Goal: Task Accomplishment & Management: Complete application form

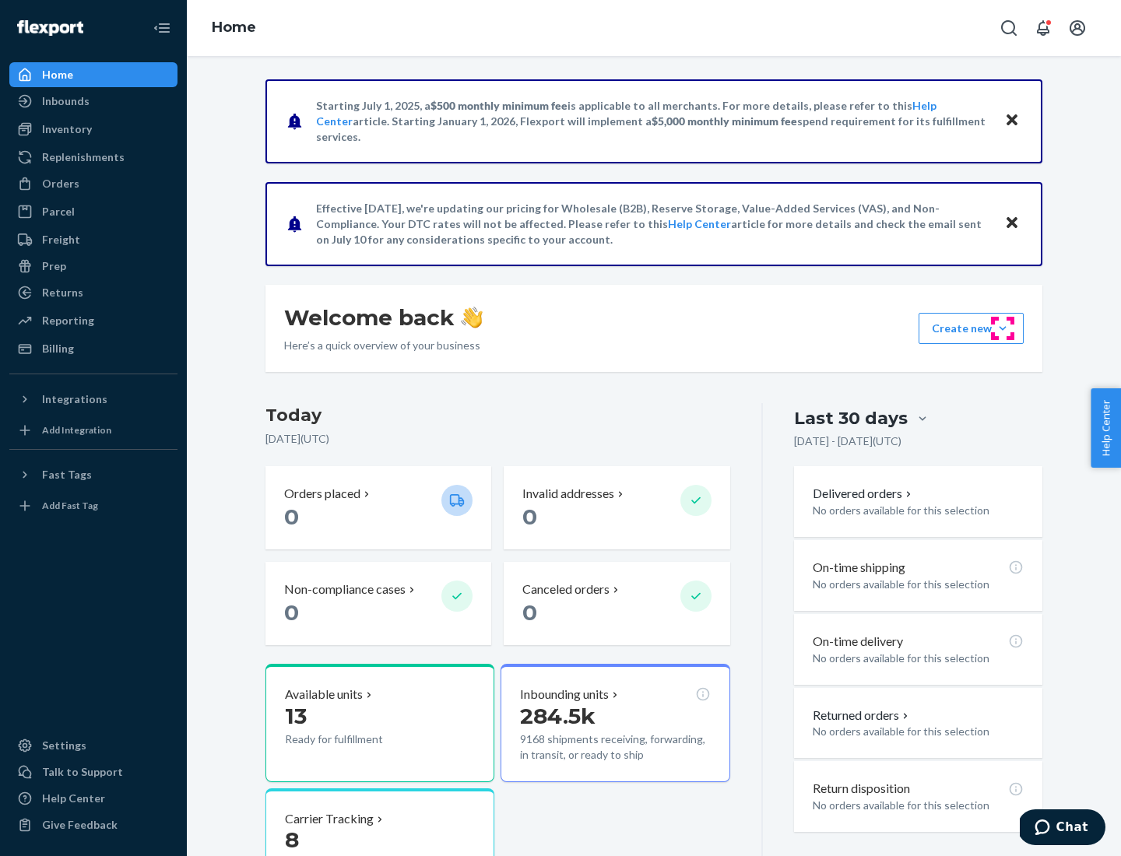
click at [1002, 328] on button "Create new Create new inbound Create new order Create new product" at bounding box center [970, 328] width 105 height 31
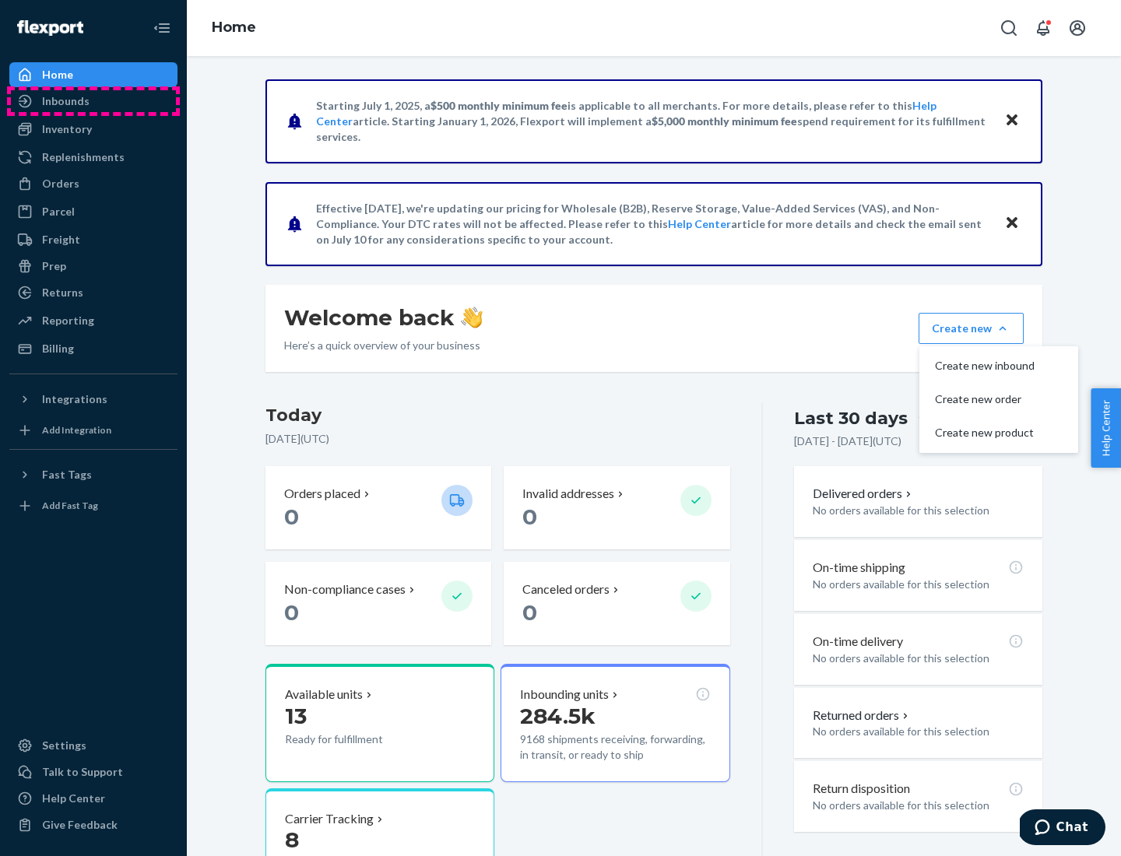
click at [93, 101] on div "Inbounds" at bounding box center [93, 101] width 165 height 22
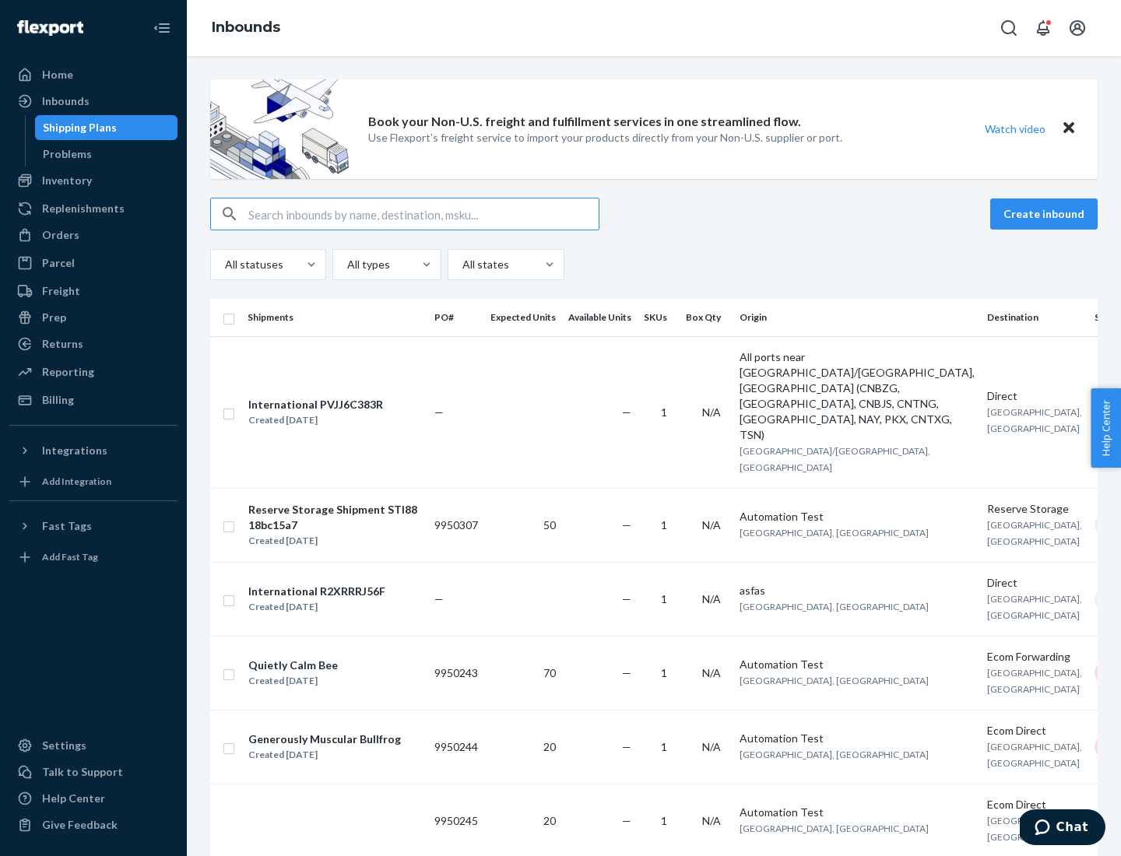
click at [1046, 214] on button "Create inbound" at bounding box center [1043, 213] width 107 height 31
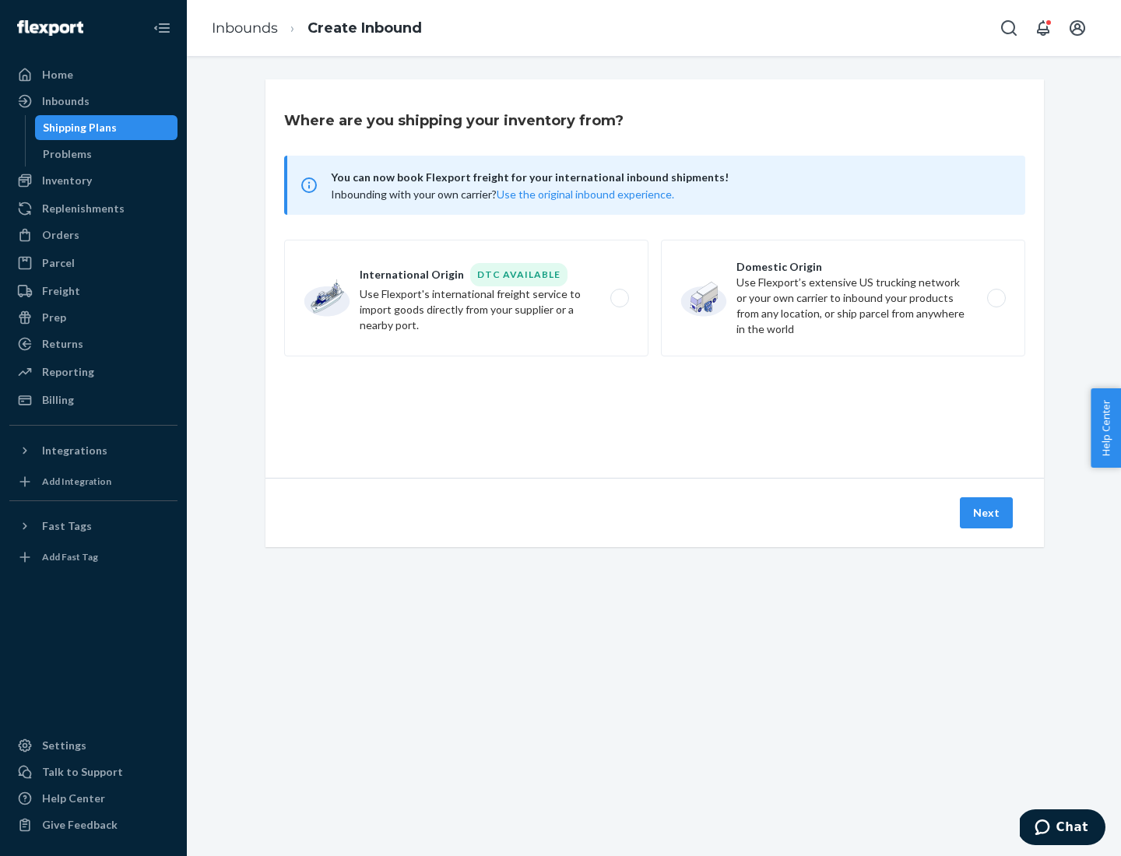
click at [843, 298] on label "Domestic Origin Use Flexport’s extensive US trucking network or your own carrie…" at bounding box center [843, 298] width 364 height 117
click at [995, 298] on input "Domestic Origin Use Flexport’s extensive US trucking network or your own carrie…" at bounding box center [1000, 298] width 10 height 10
radio input "true"
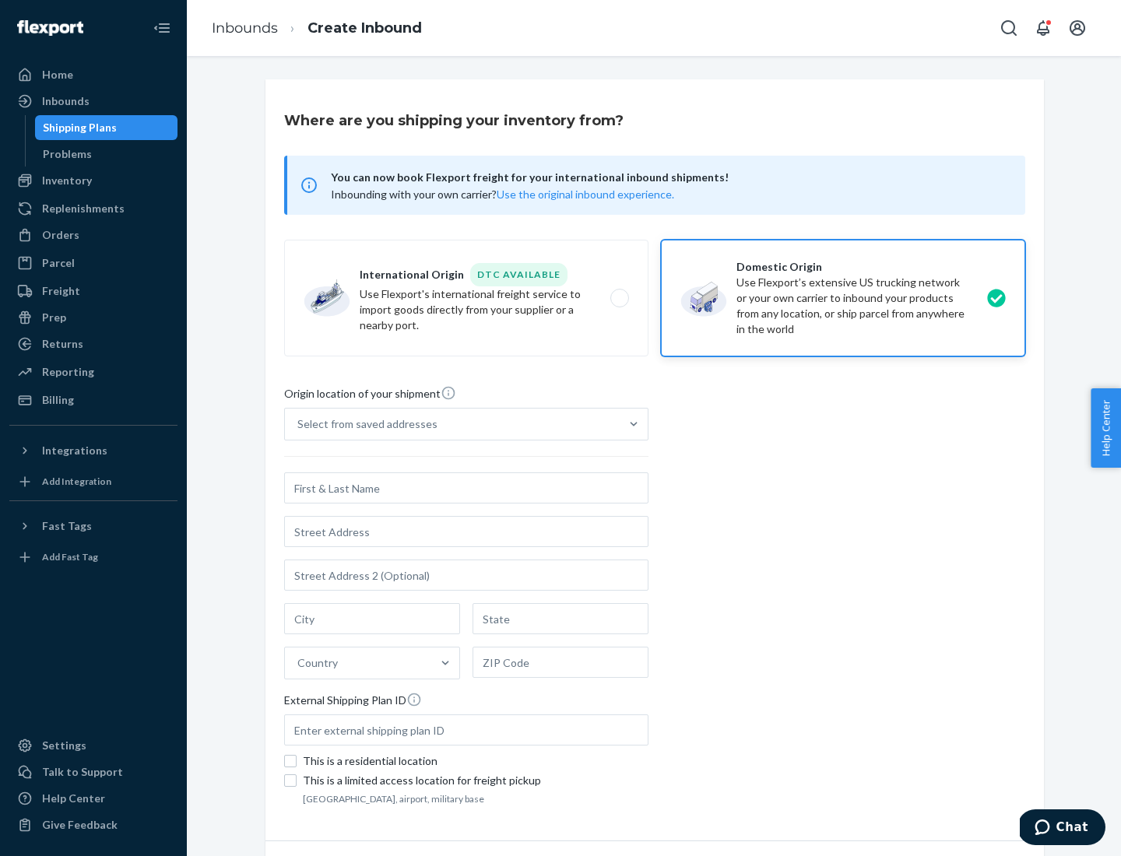
click at [363, 424] on div "Select from saved addresses" at bounding box center [367, 424] width 140 height 16
click at [299, 424] on input "Select from saved addresses" at bounding box center [298, 424] width 2 height 16
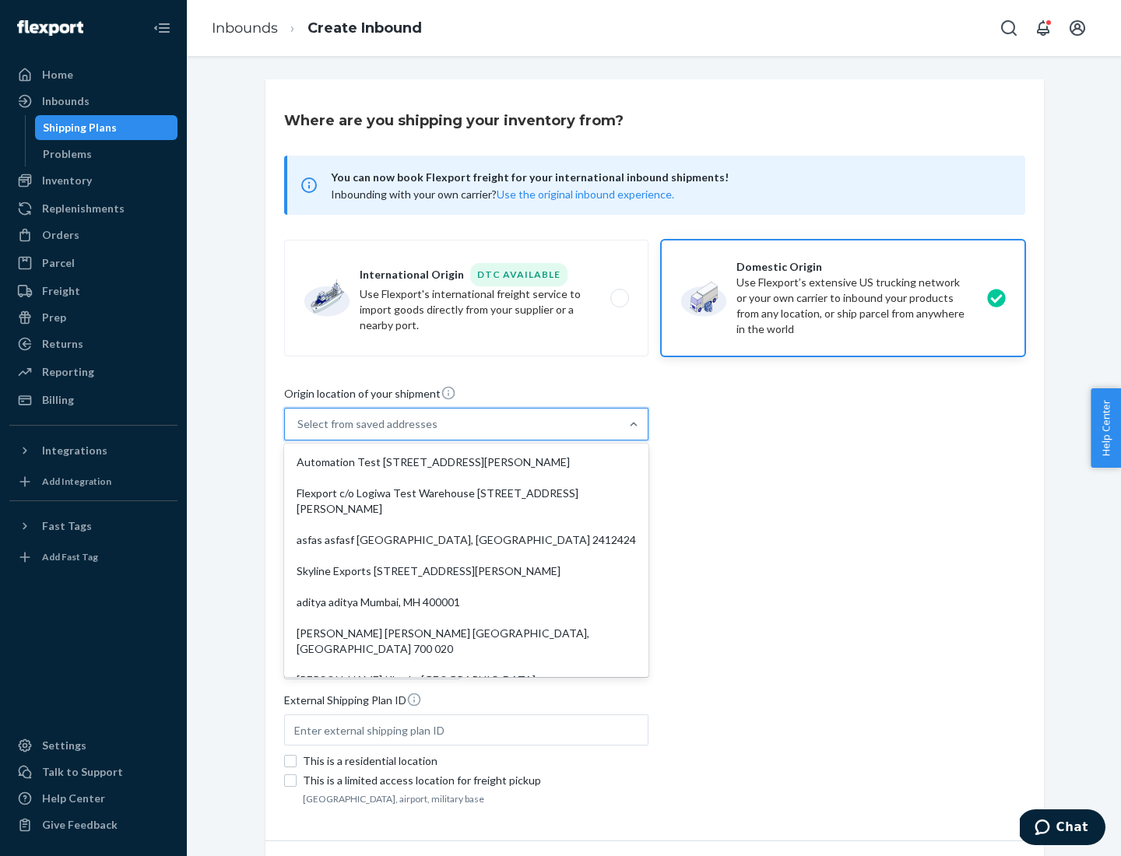
scroll to position [6, 0]
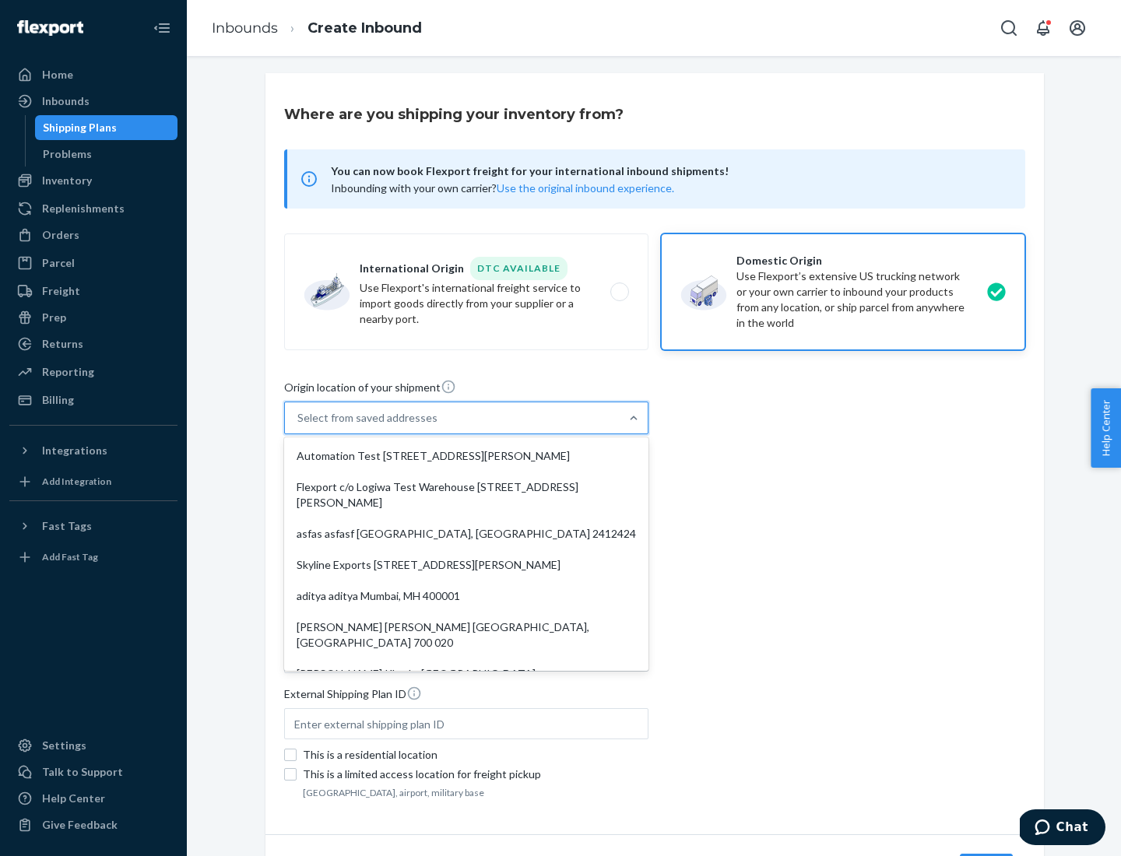
click at [466, 456] on div "Automation Test [STREET_ADDRESS][PERSON_NAME]" at bounding box center [466, 455] width 358 height 31
click at [299, 426] on input "option Automation Test [STREET_ADDRESS][PERSON_NAME]. 9 results available. Use …" at bounding box center [298, 418] width 2 height 16
type input "Automation Test"
type input "9th Floor"
type input "[GEOGRAPHIC_DATA]"
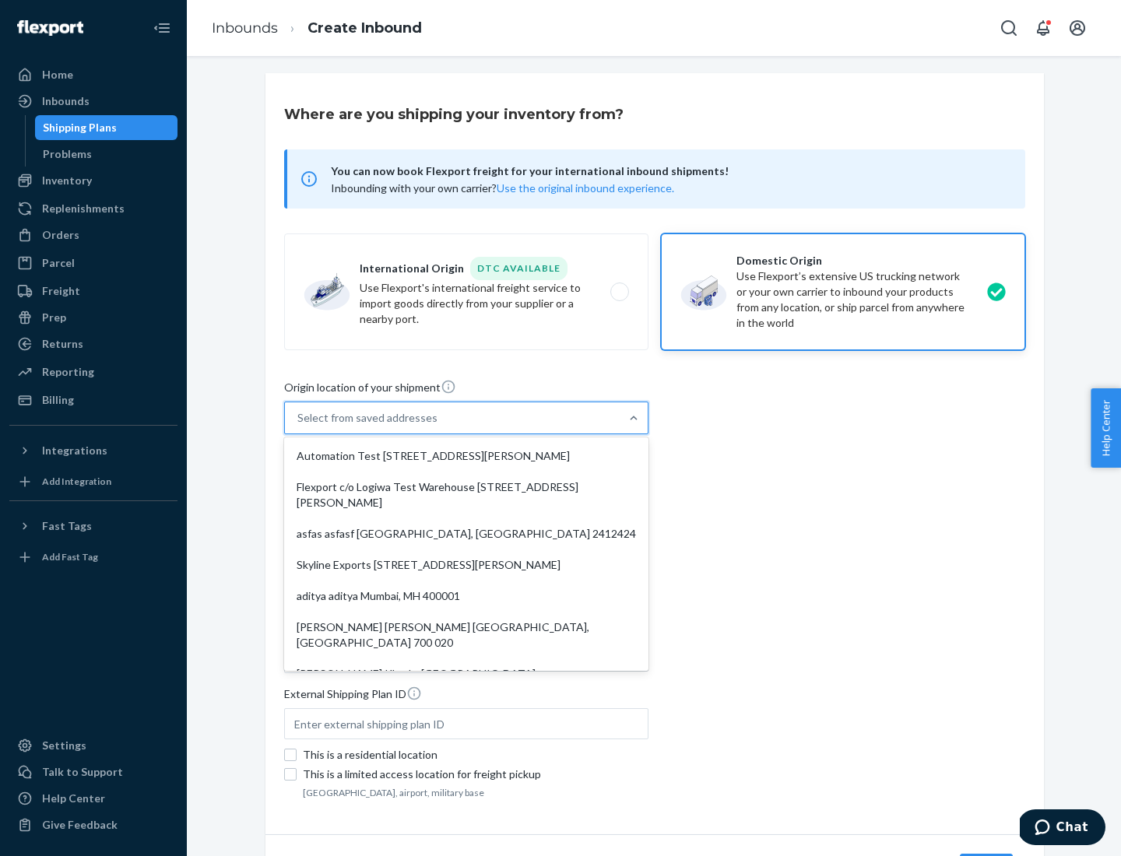
type input "CA"
type input "94104"
type input "[STREET_ADDRESS][PERSON_NAME]"
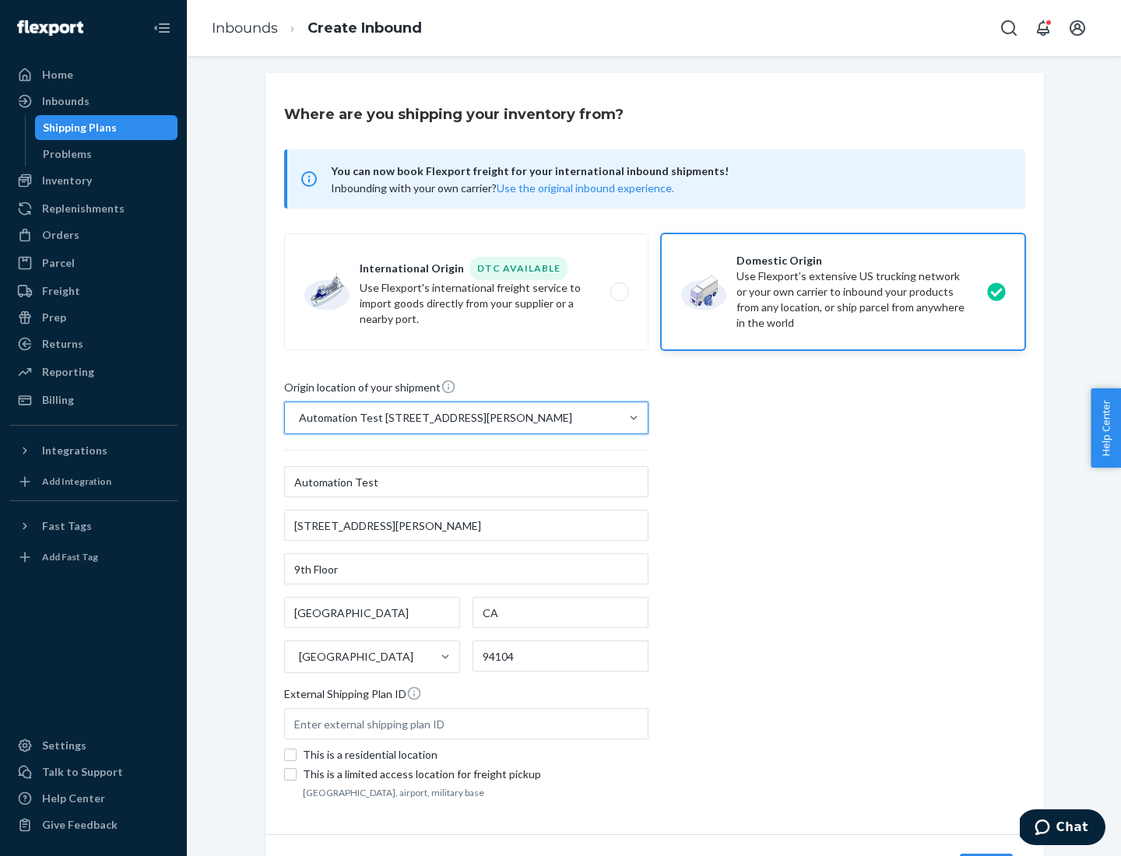
scroll to position [91, 0]
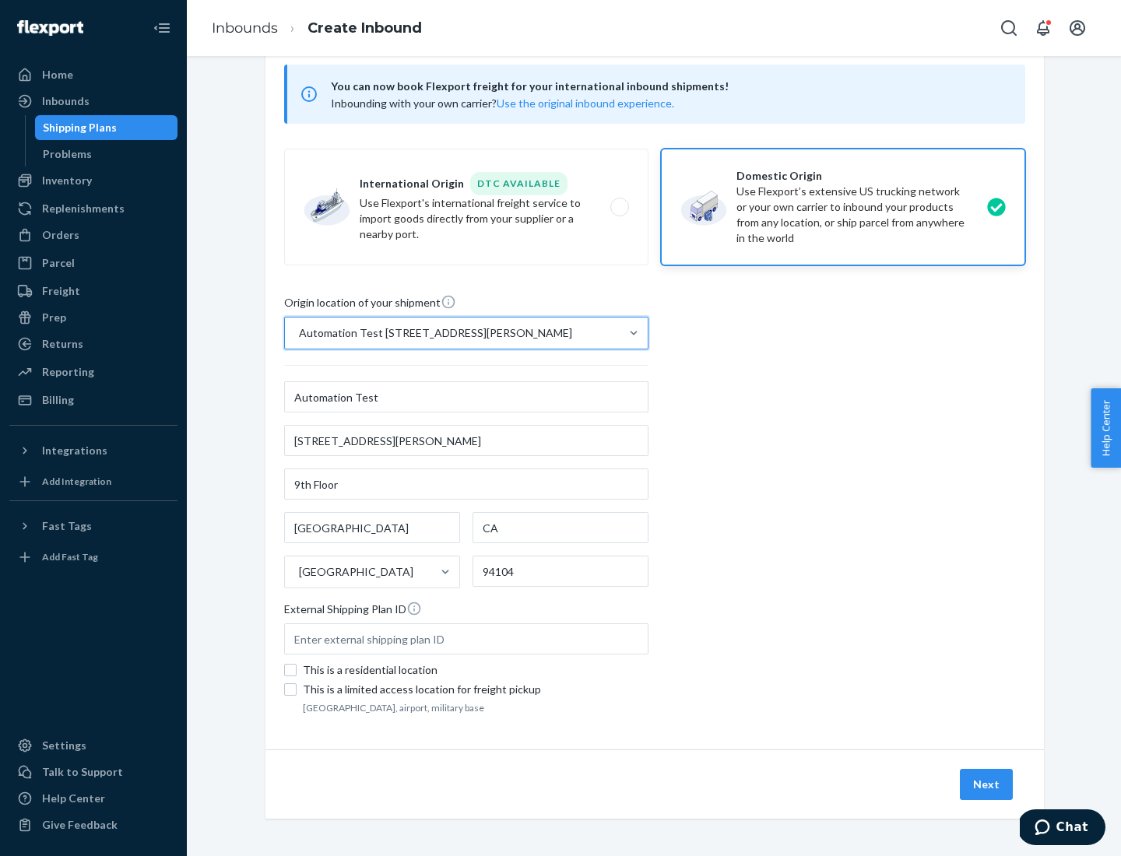
click at [987, 784] on button "Next" at bounding box center [985, 784] width 53 height 31
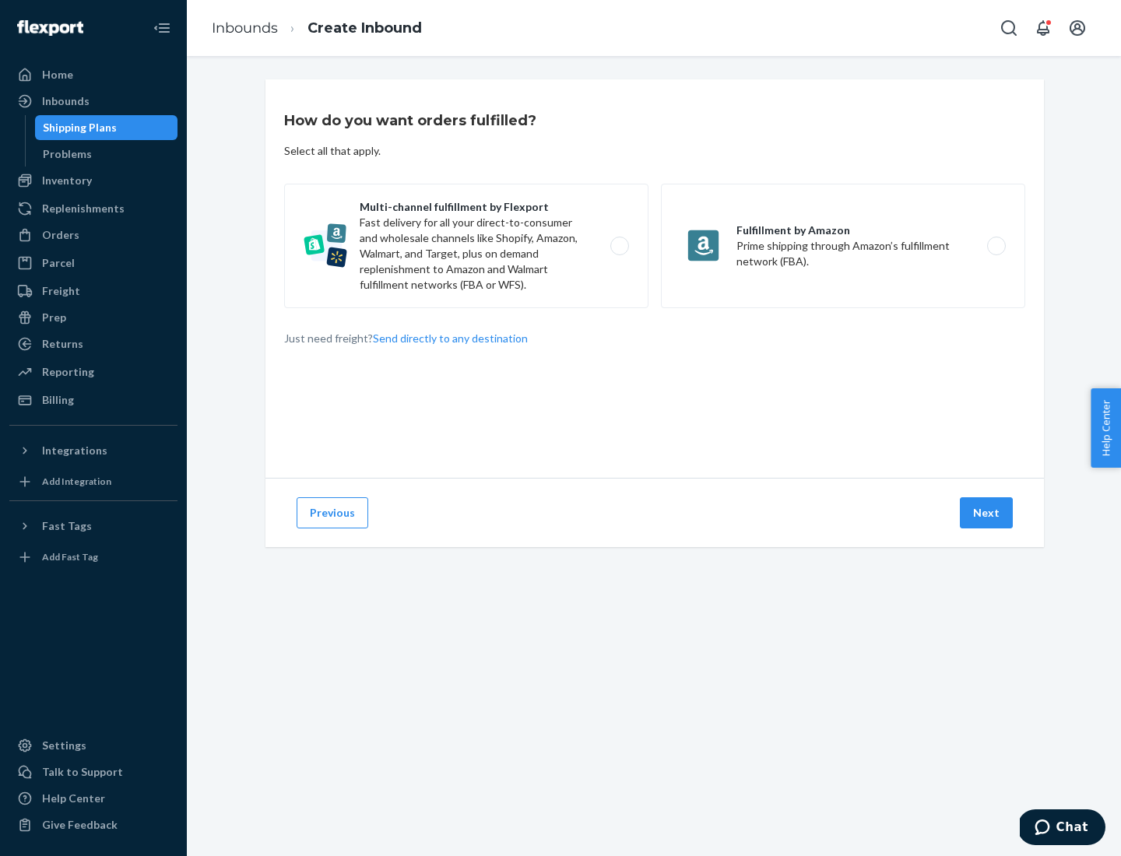
click at [466, 246] on label "Multi-channel fulfillment by Flexport Fast delivery for all your direct-to-cons…" at bounding box center [466, 246] width 364 height 125
click at [619, 246] on input "Multi-channel fulfillment by Flexport Fast delivery for all your direct-to-cons…" at bounding box center [624, 246] width 10 height 10
radio input "true"
click at [987, 513] on button "Next" at bounding box center [985, 512] width 53 height 31
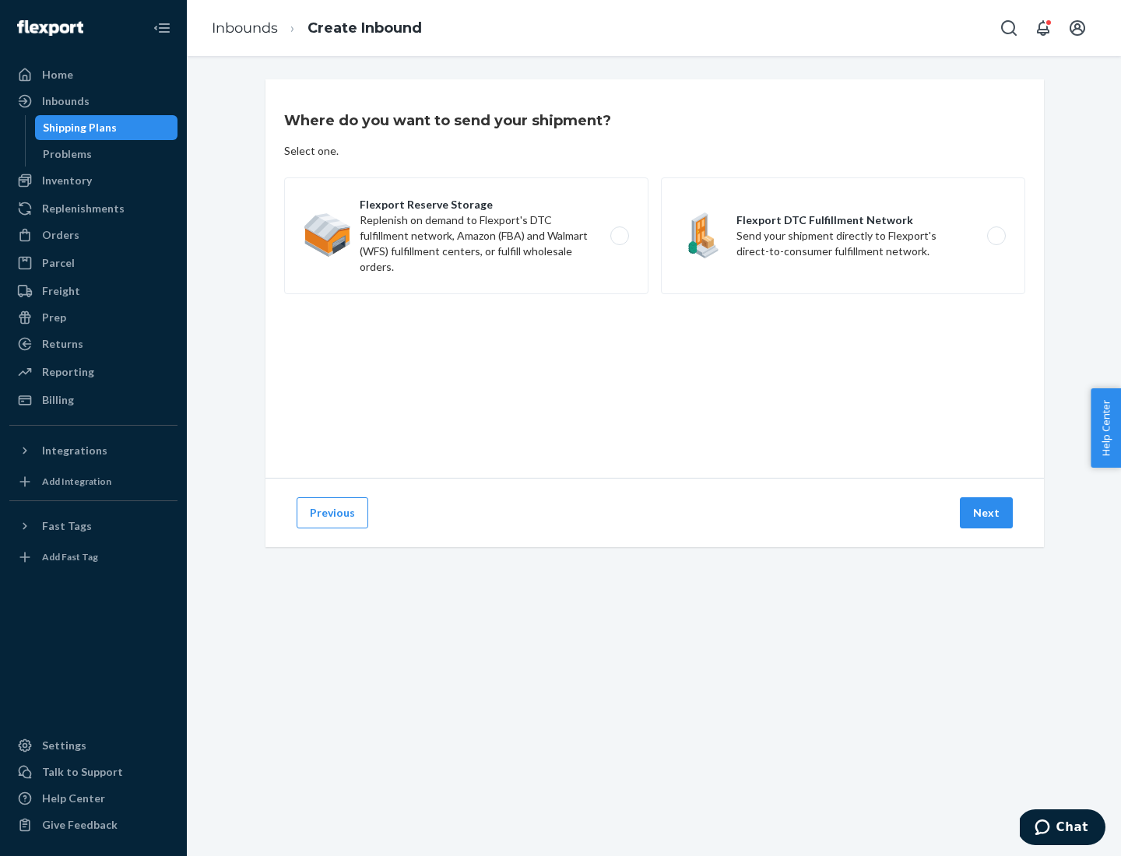
click at [843, 236] on label "Flexport DTC Fulfillment Network Send your shipment directly to Flexport's dire…" at bounding box center [843, 235] width 364 height 117
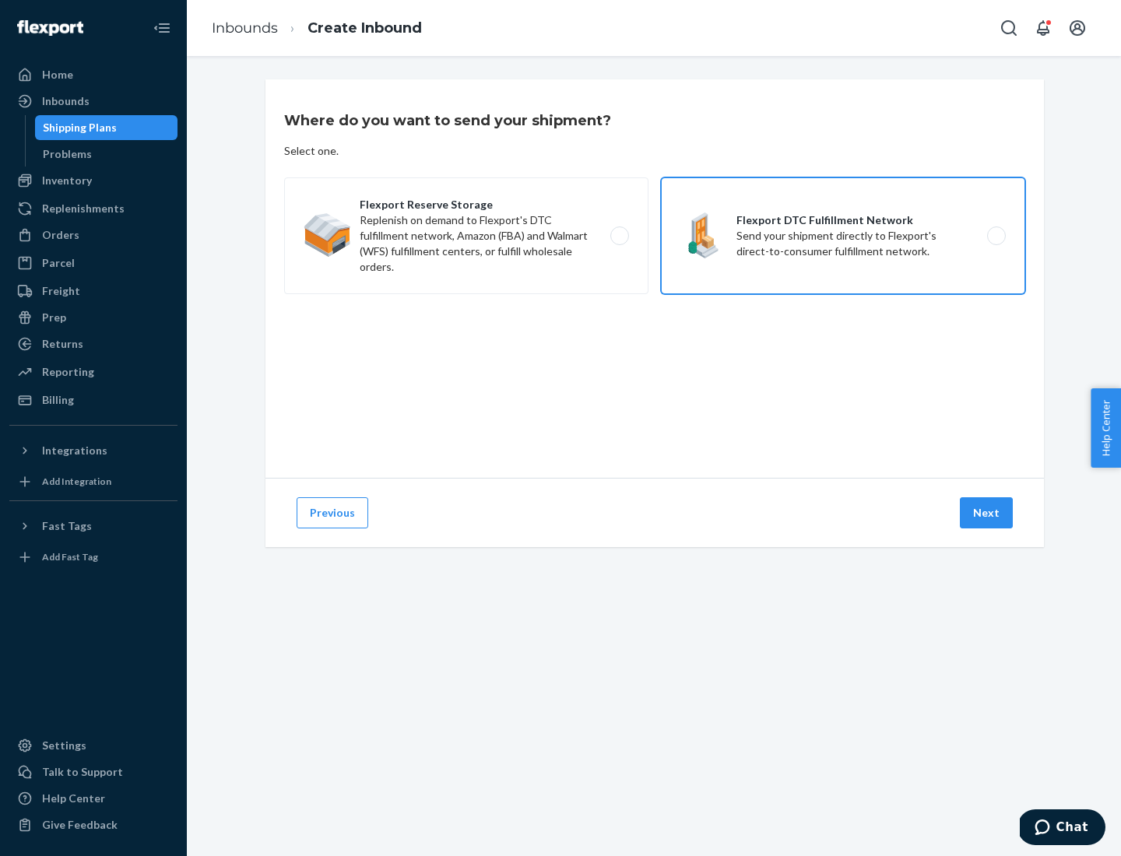
click at [995, 236] on input "Flexport DTC Fulfillment Network Send your shipment directly to Flexport's dire…" at bounding box center [1000, 236] width 10 height 10
radio input "true"
click at [987, 513] on button "Next" at bounding box center [985, 512] width 53 height 31
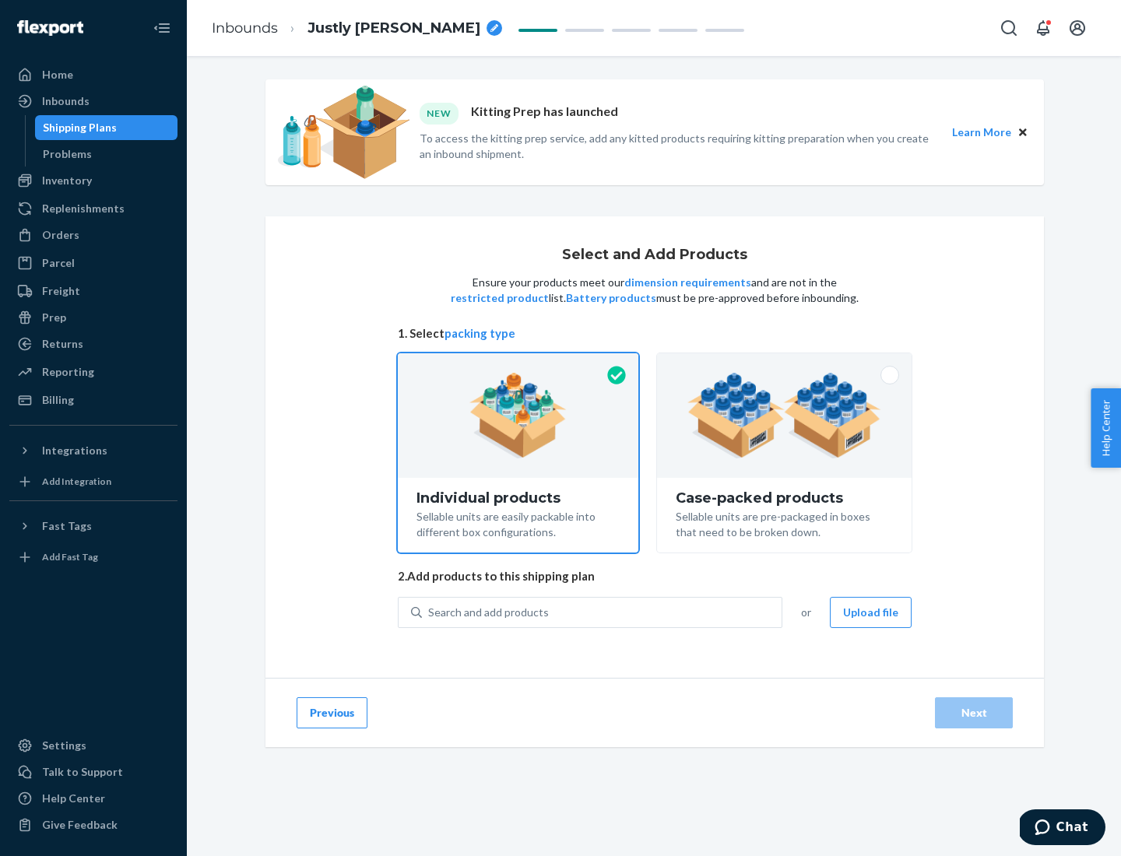
click at [784, 416] on img at bounding box center [784, 416] width 194 height 86
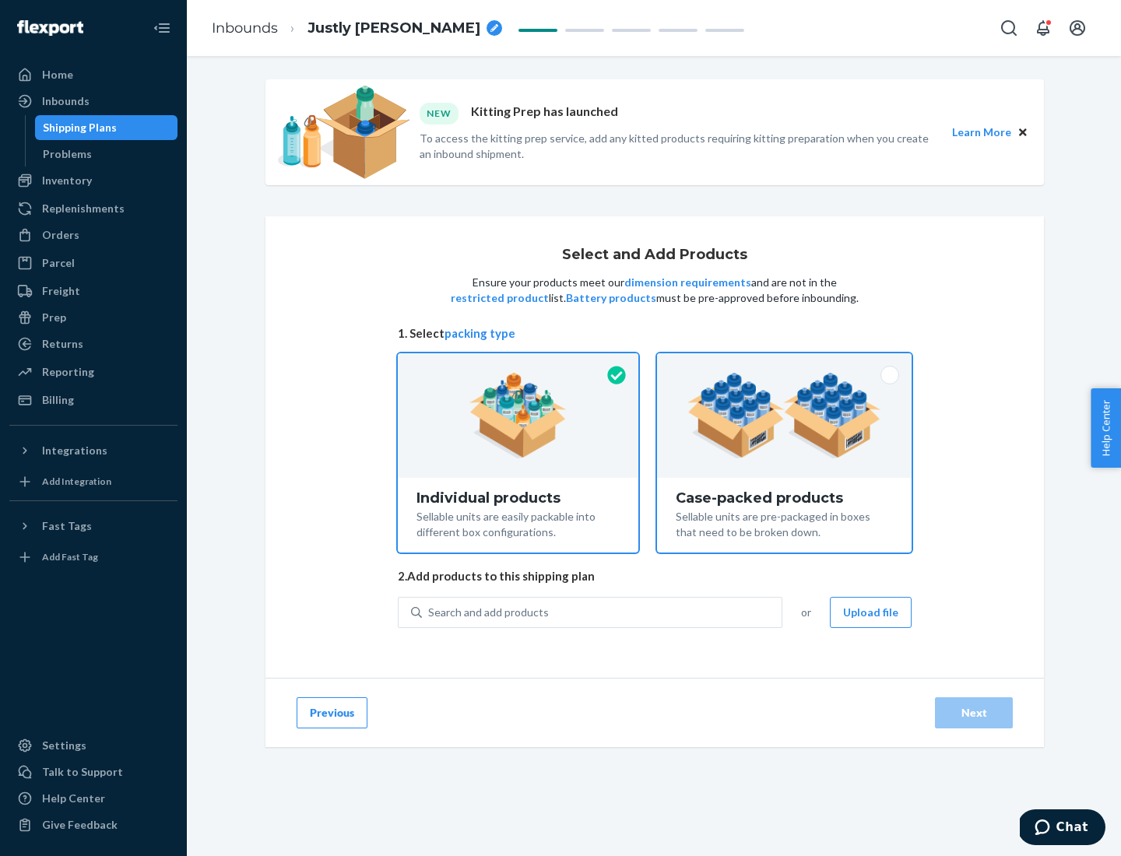
click at [784, 363] on input "Case-packed products Sellable units are pre-packaged in boxes that need to be b…" at bounding box center [784, 358] width 10 height 10
radio input "true"
radio input "false"
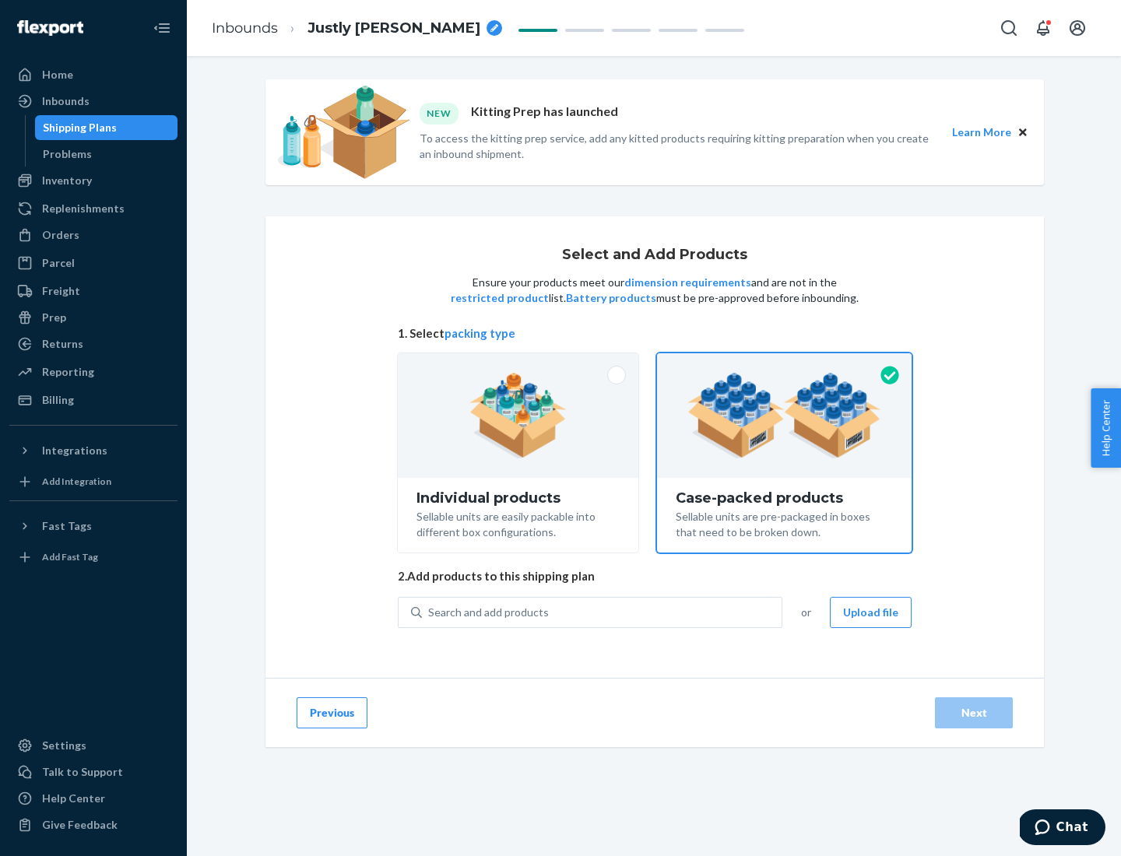
click at [602, 612] on div "Search and add products" at bounding box center [602, 612] width 360 height 28
click at [430, 612] on input "Search and add products" at bounding box center [429, 613] width 2 height 16
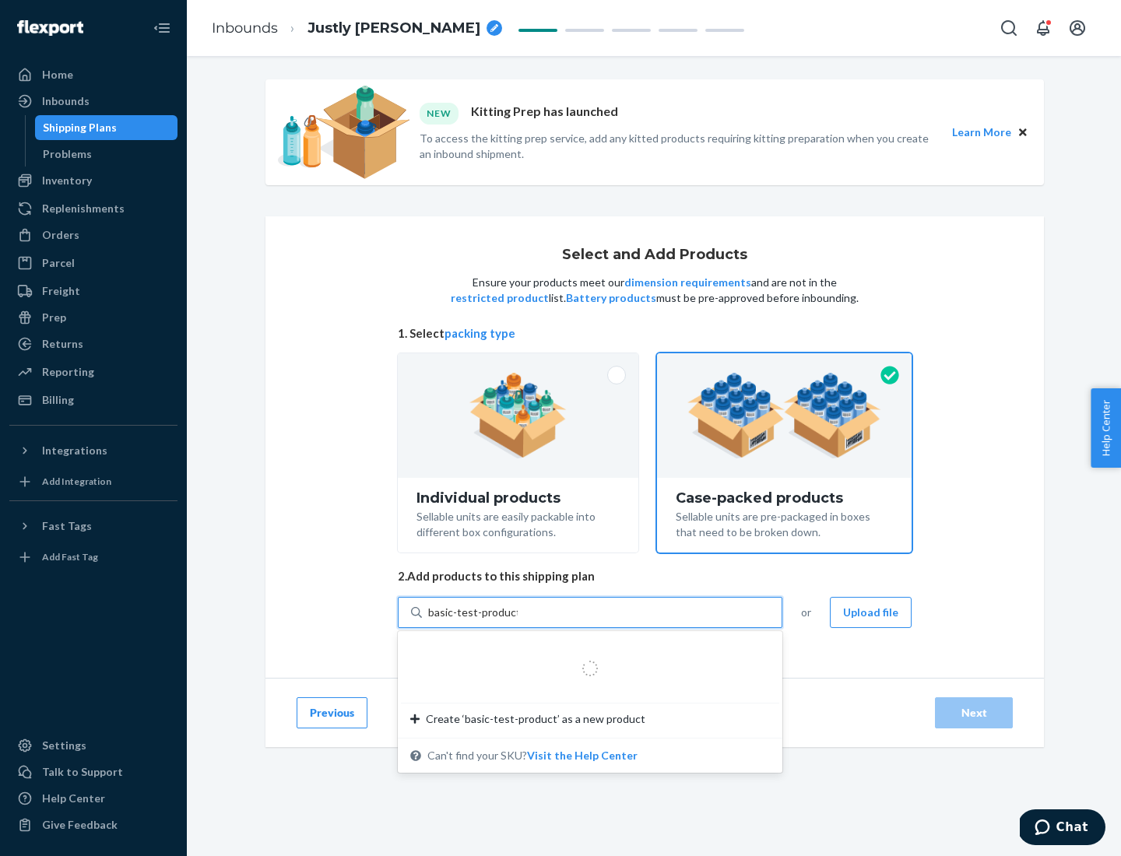
type input "basic-test-product-1"
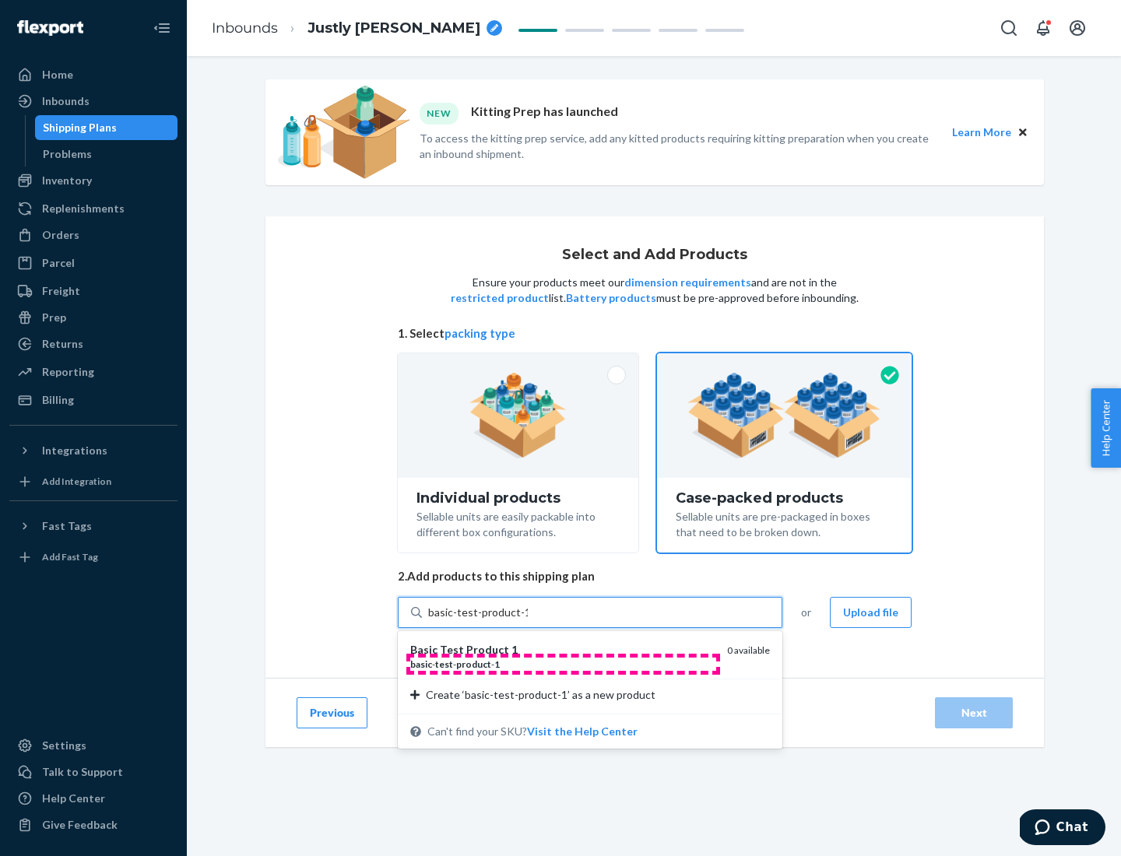
click at [563, 664] on div "basic - test - product - 1" at bounding box center [562, 664] width 304 height 13
click at [528, 620] on input "basic-test-product-1" at bounding box center [478, 613] width 100 height 16
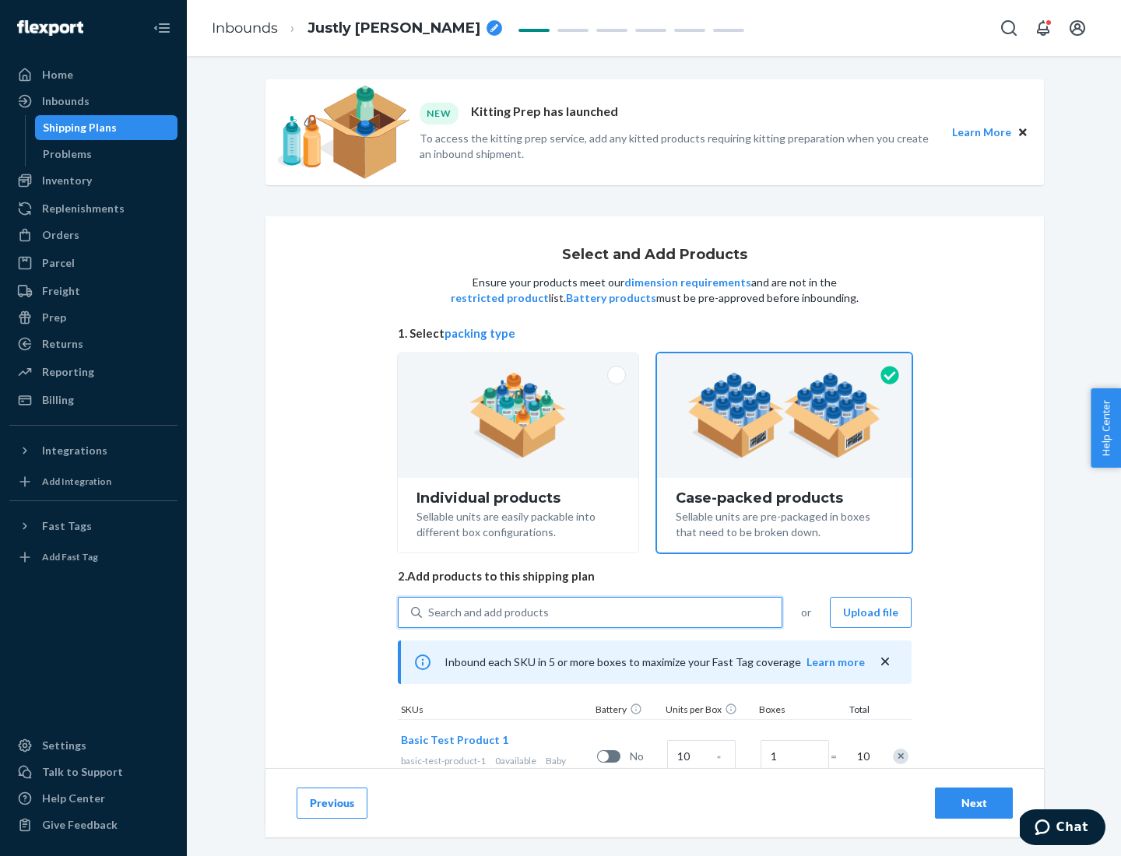
scroll to position [56, 0]
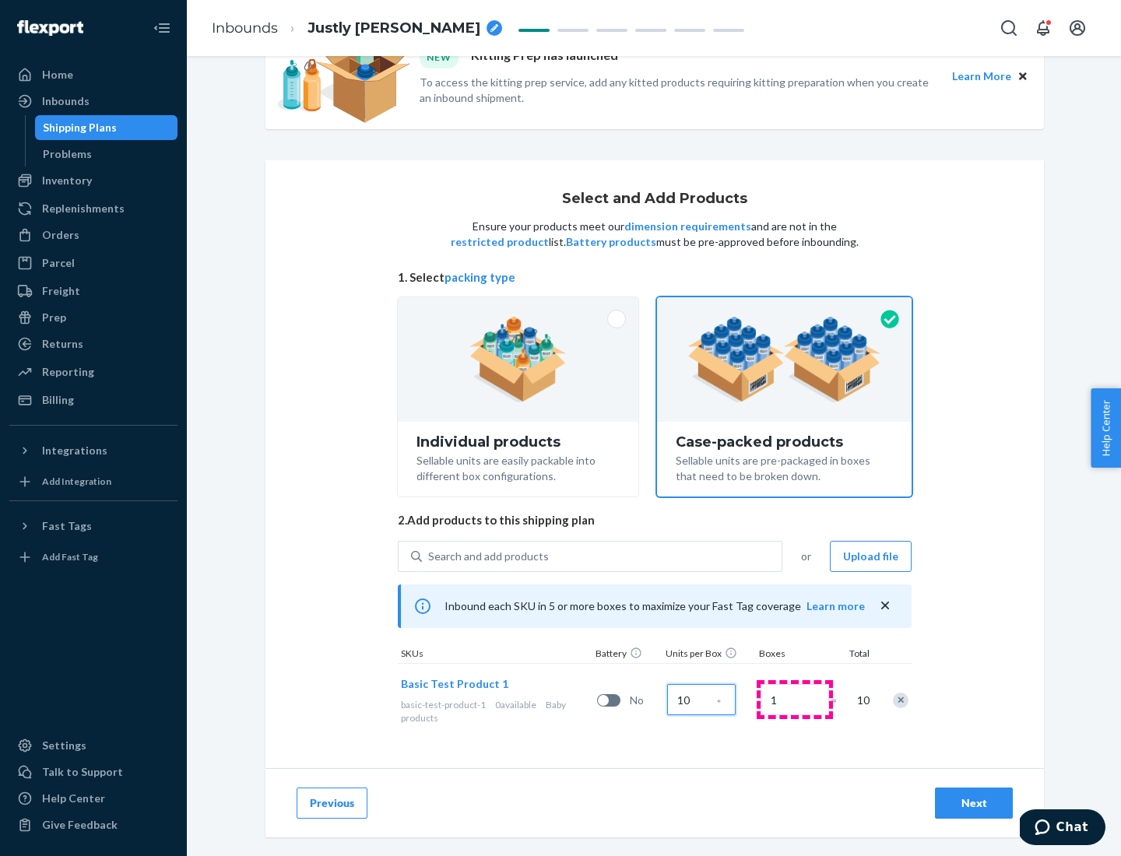
type input "10"
type input "7"
click at [973, 803] on div "Next" at bounding box center [973, 803] width 51 height 16
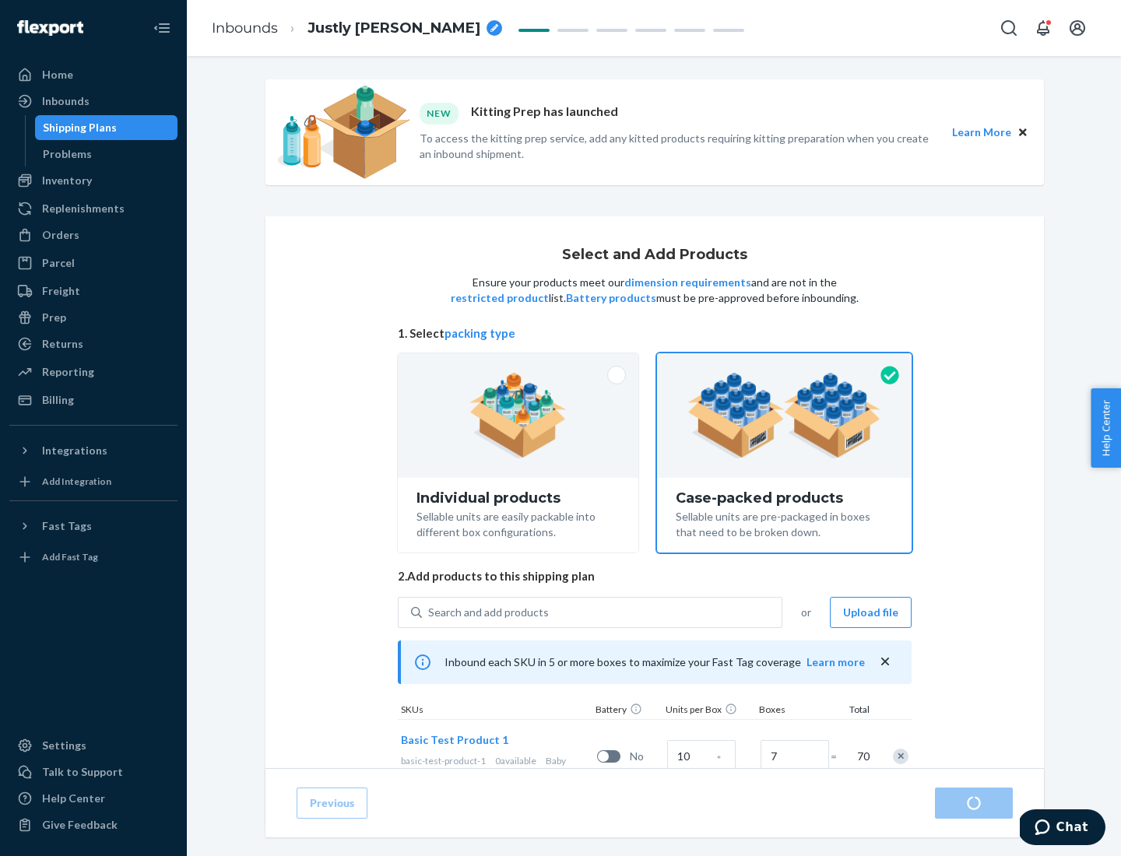
radio input "true"
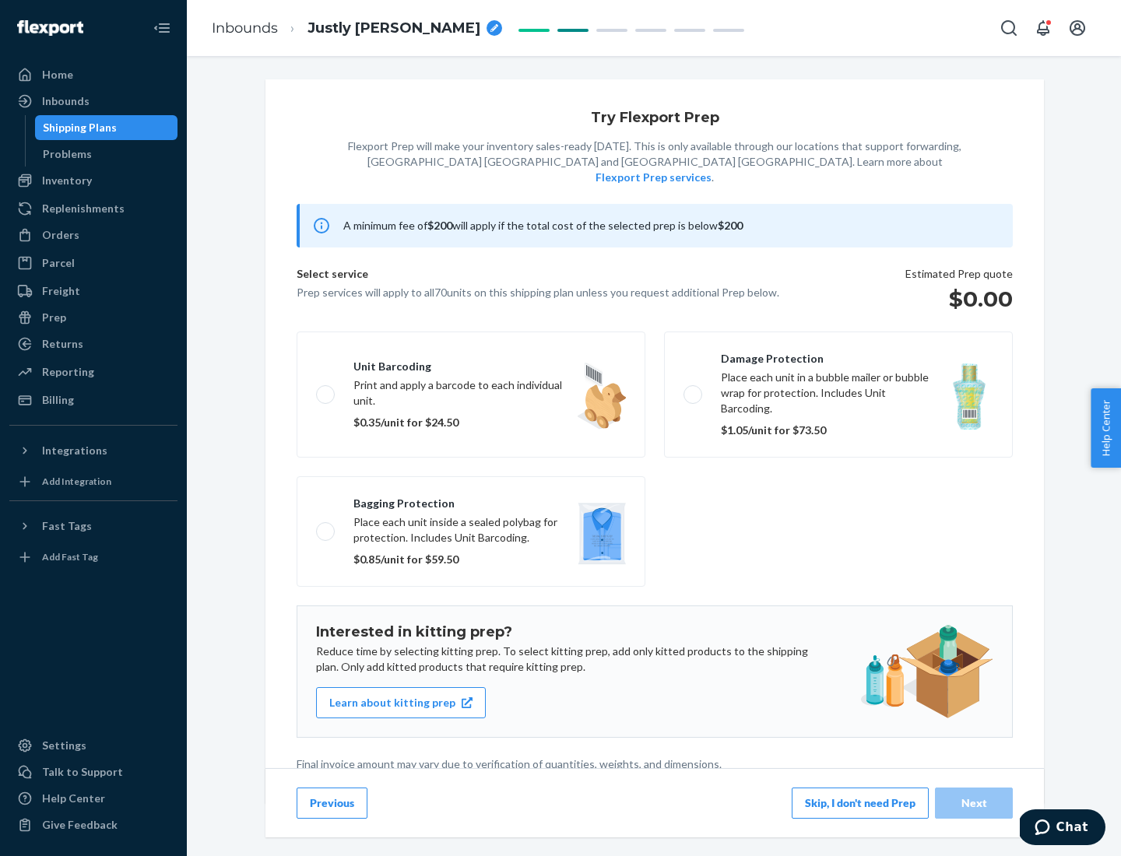
scroll to position [4, 0]
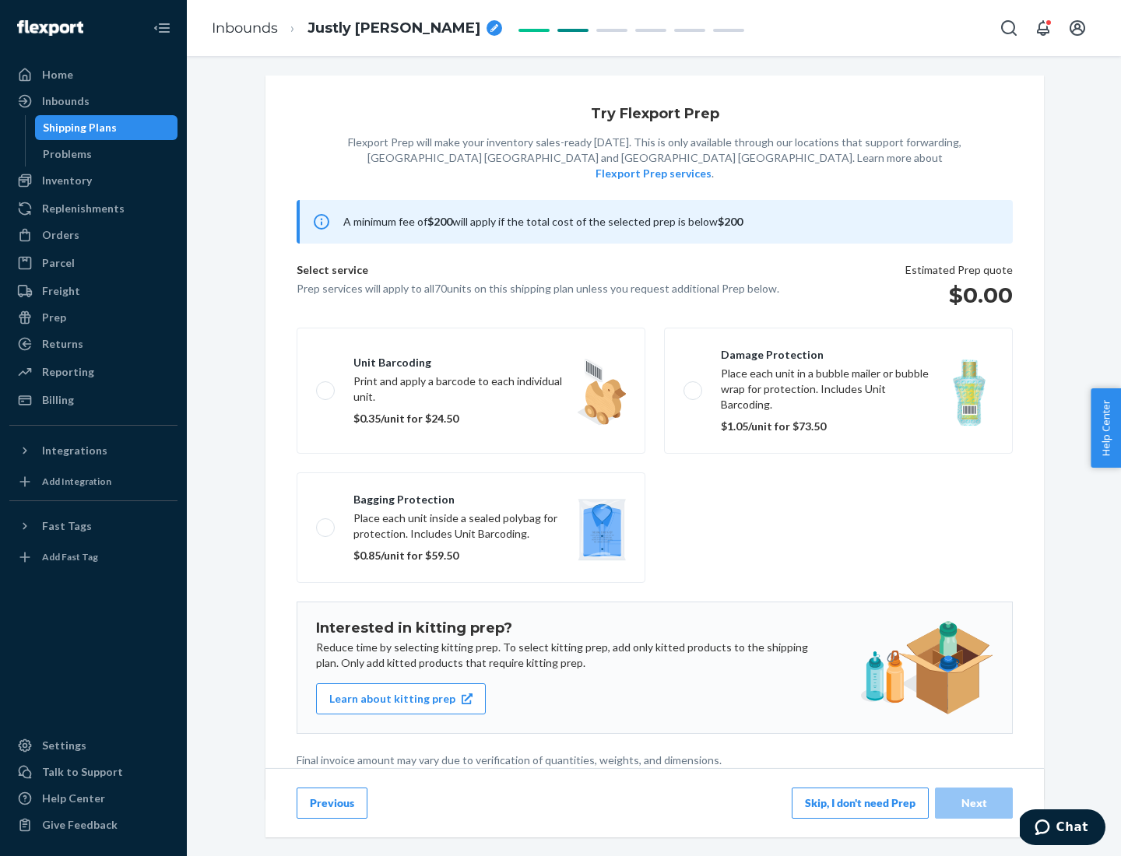
click at [471, 496] on label "Bagging protection Place each unit inside a sealed polybag for protection. Incl…" at bounding box center [470, 527] width 349 height 110
click at [326, 522] on input "Bagging protection Place each unit inside a sealed polybag for protection. Incl…" at bounding box center [321, 527] width 10 height 10
checkbox input "true"
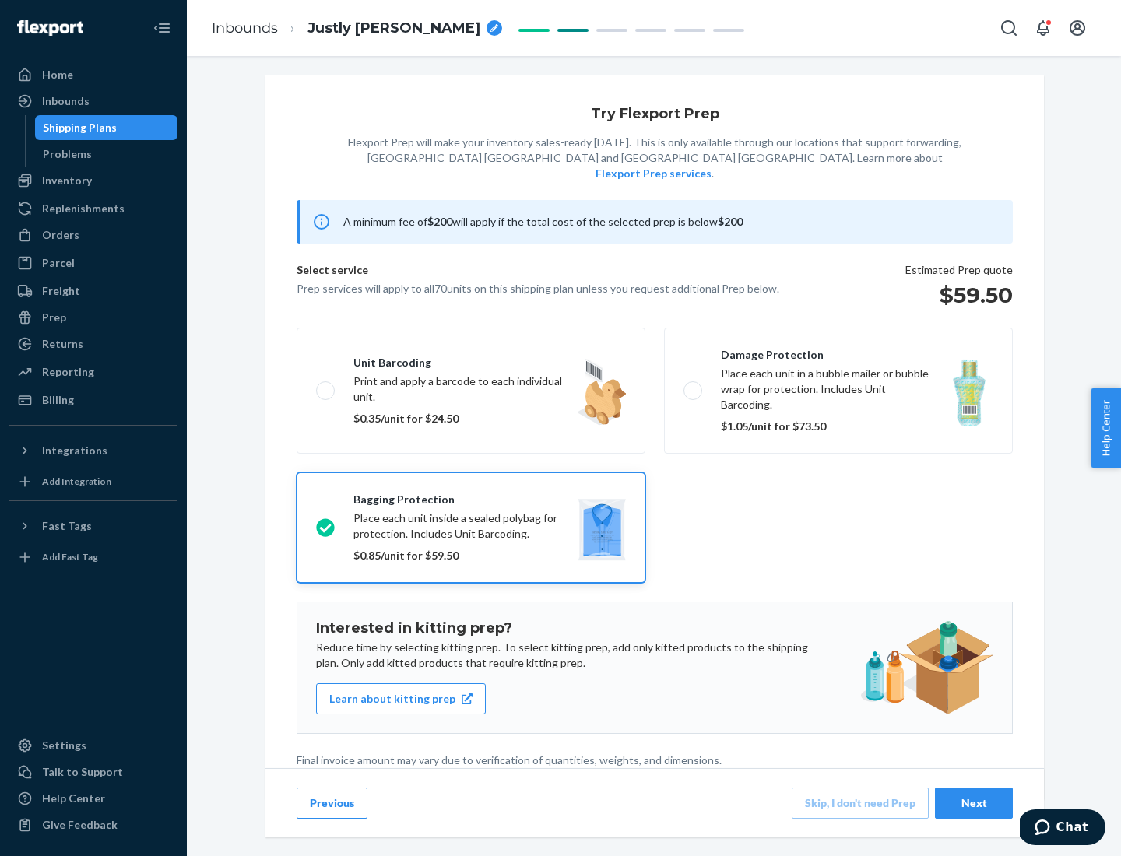
click at [973, 802] on div "Next" at bounding box center [973, 803] width 51 height 16
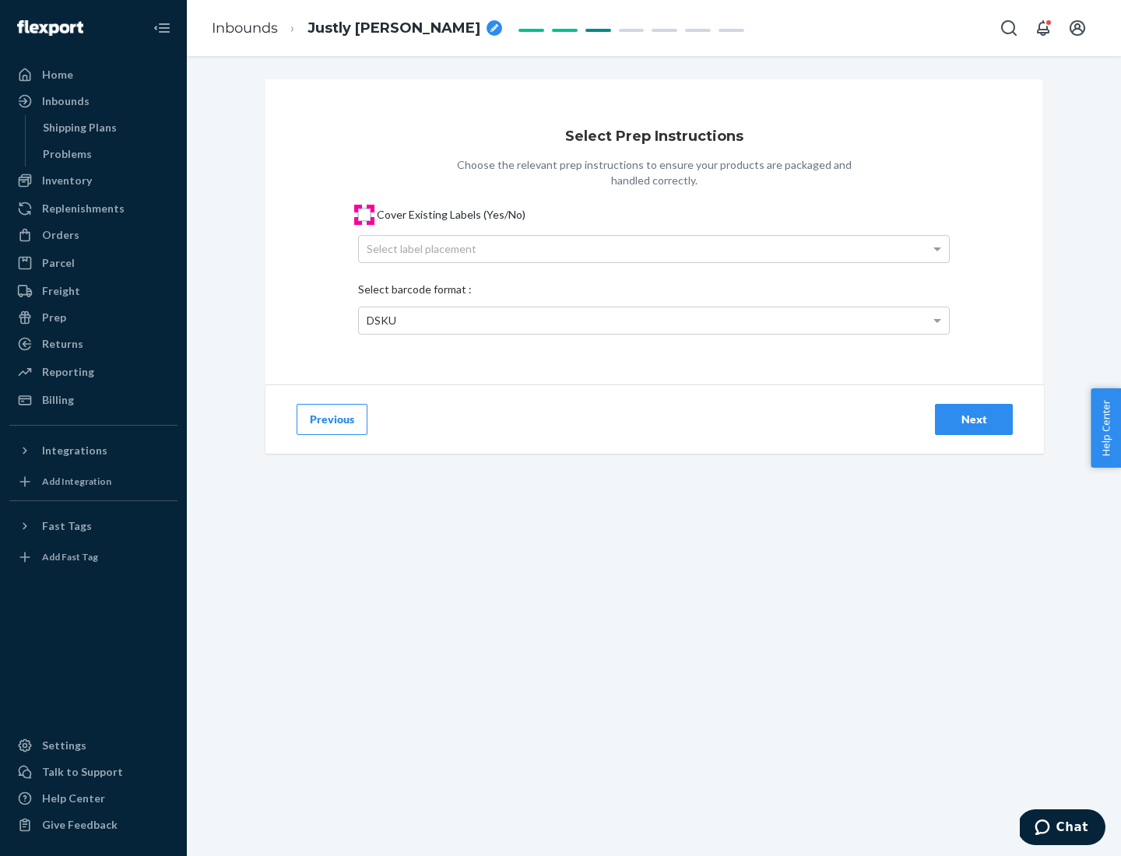
click at [364, 214] on input "Cover Existing Labels (Yes/No)" at bounding box center [364, 215] width 12 height 12
checkbox input "true"
click at [654, 248] on div "Select label placement" at bounding box center [654, 249] width 590 height 26
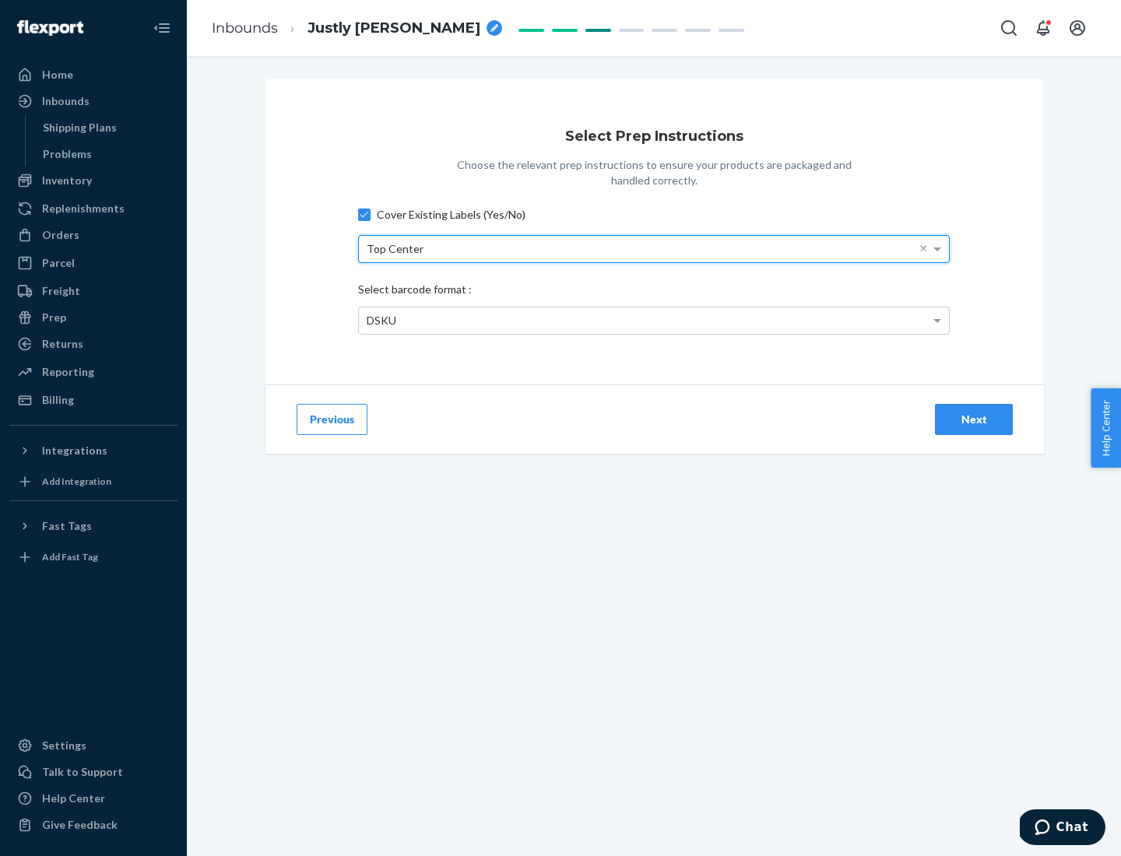
click at [654, 320] on div "DSKU" at bounding box center [654, 320] width 590 height 26
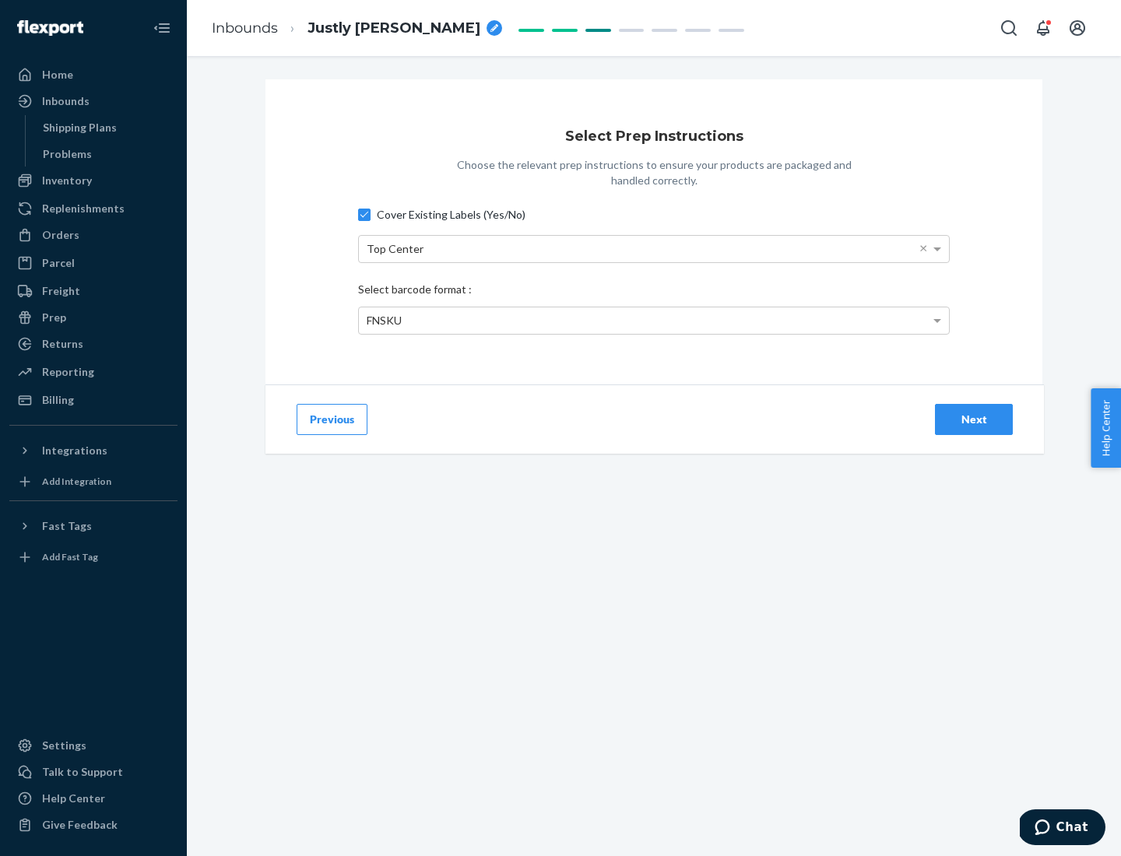
click at [973, 419] on div "Next" at bounding box center [973, 420] width 51 height 16
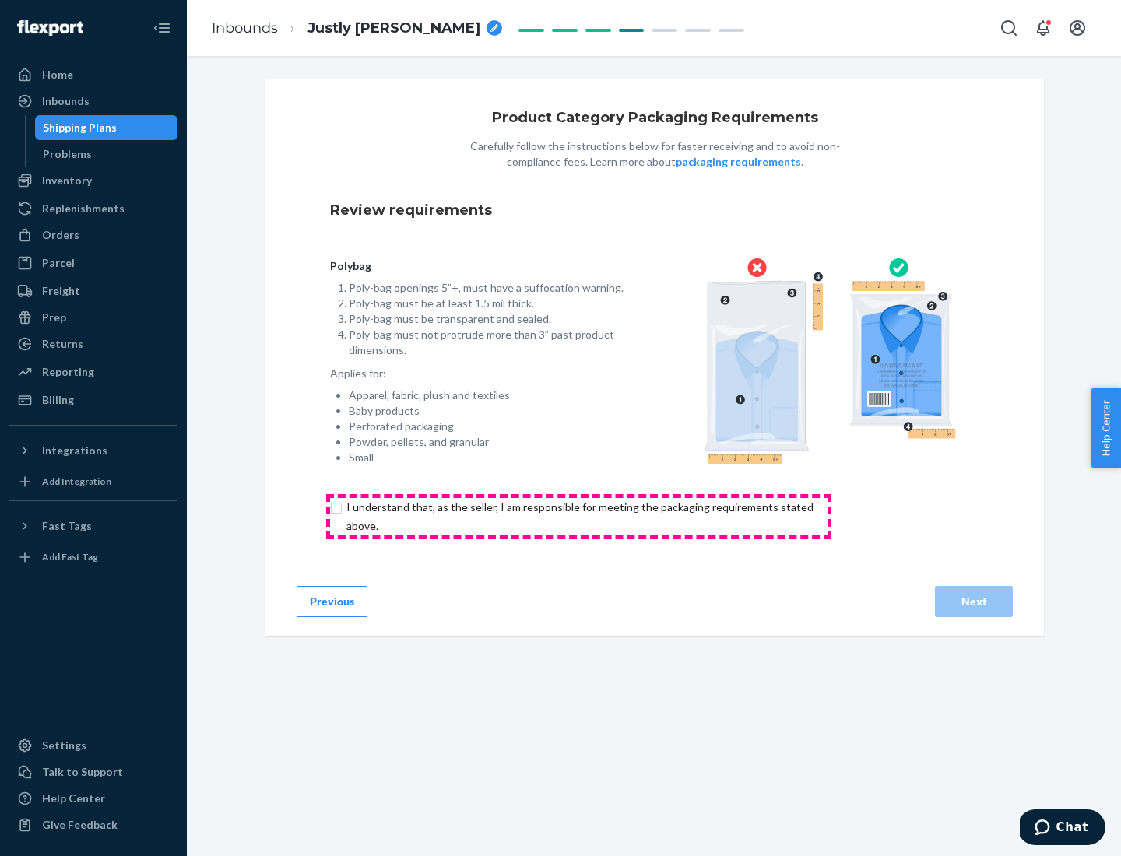
click at [578, 516] on input "checkbox" at bounding box center [588, 516] width 517 height 37
checkbox input "true"
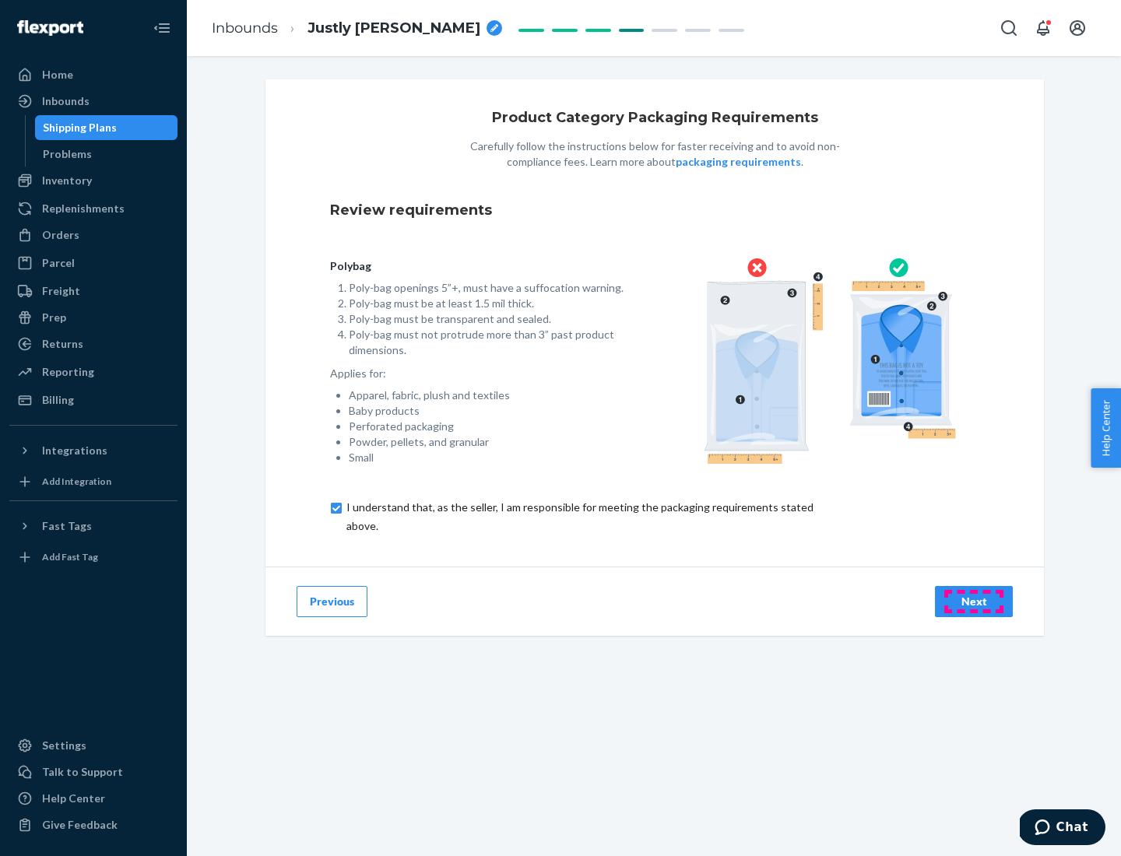
click at [973, 601] on div "Next" at bounding box center [973, 602] width 51 height 16
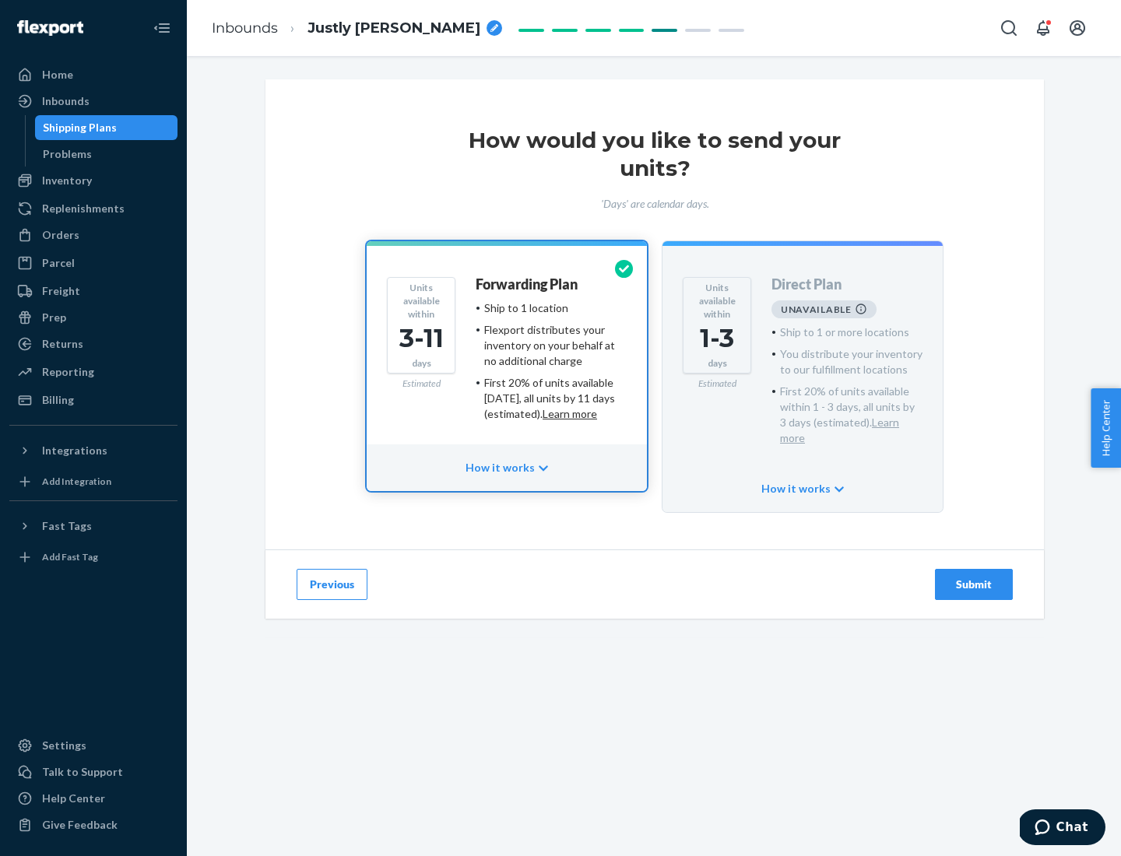
click at [528, 284] on h4 "Forwarding Plan" at bounding box center [526, 285] width 102 height 16
click at [973, 577] on div "Submit" at bounding box center [973, 585] width 51 height 16
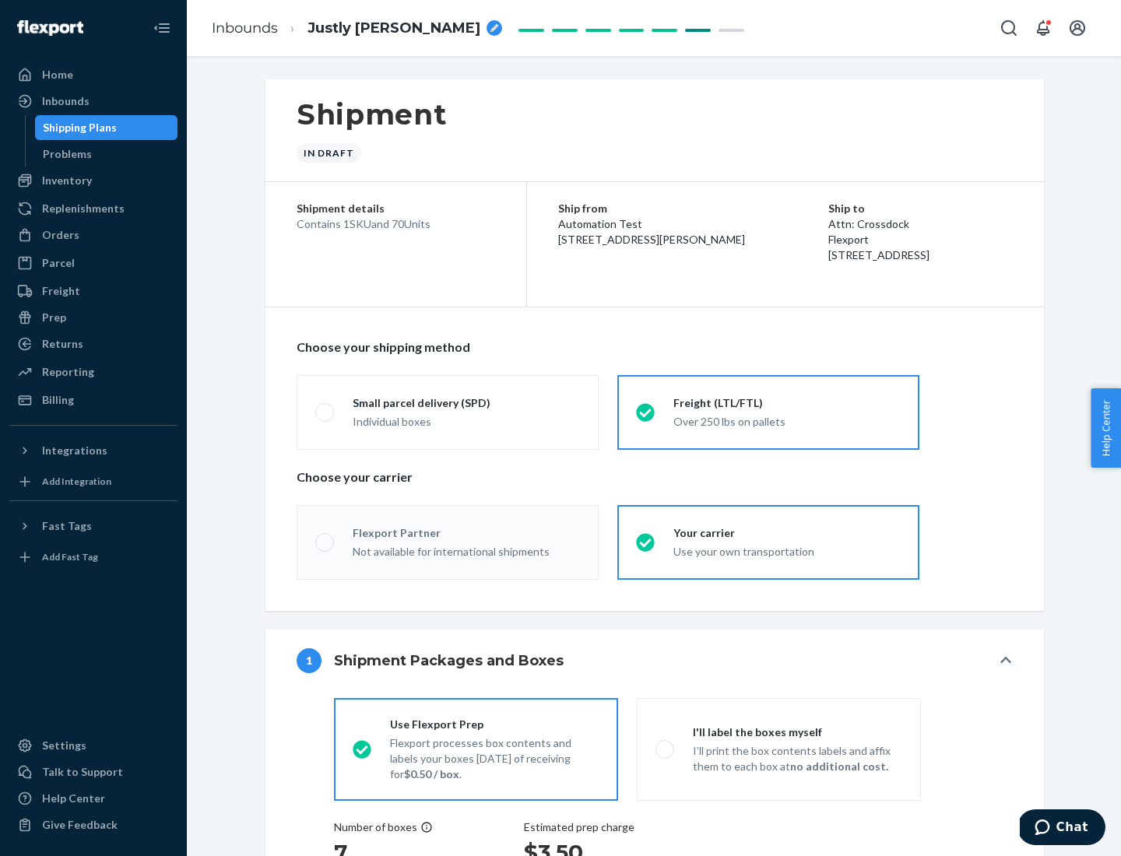
radio input "true"
radio input "false"
radio input "true"
radio input "false"
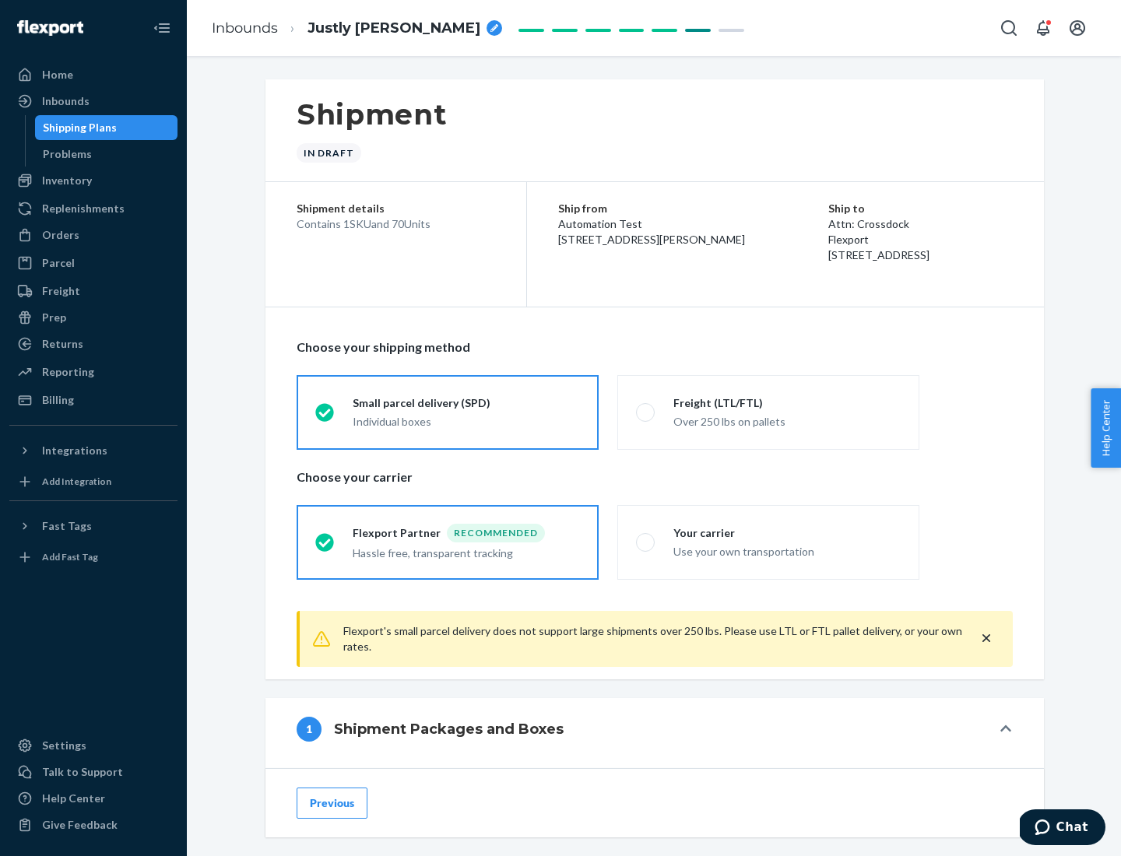
click at [768, 412] on div "Over 250 lbs on pallets" at bounding box center [786, 420] width 227 height 19
click at [646, 412] on input "Freight (LTL/FTL) Over 250 lbs on pallets" at bounding box center [641, 412] width 10 height 10
radio input "true"
radio input "false"
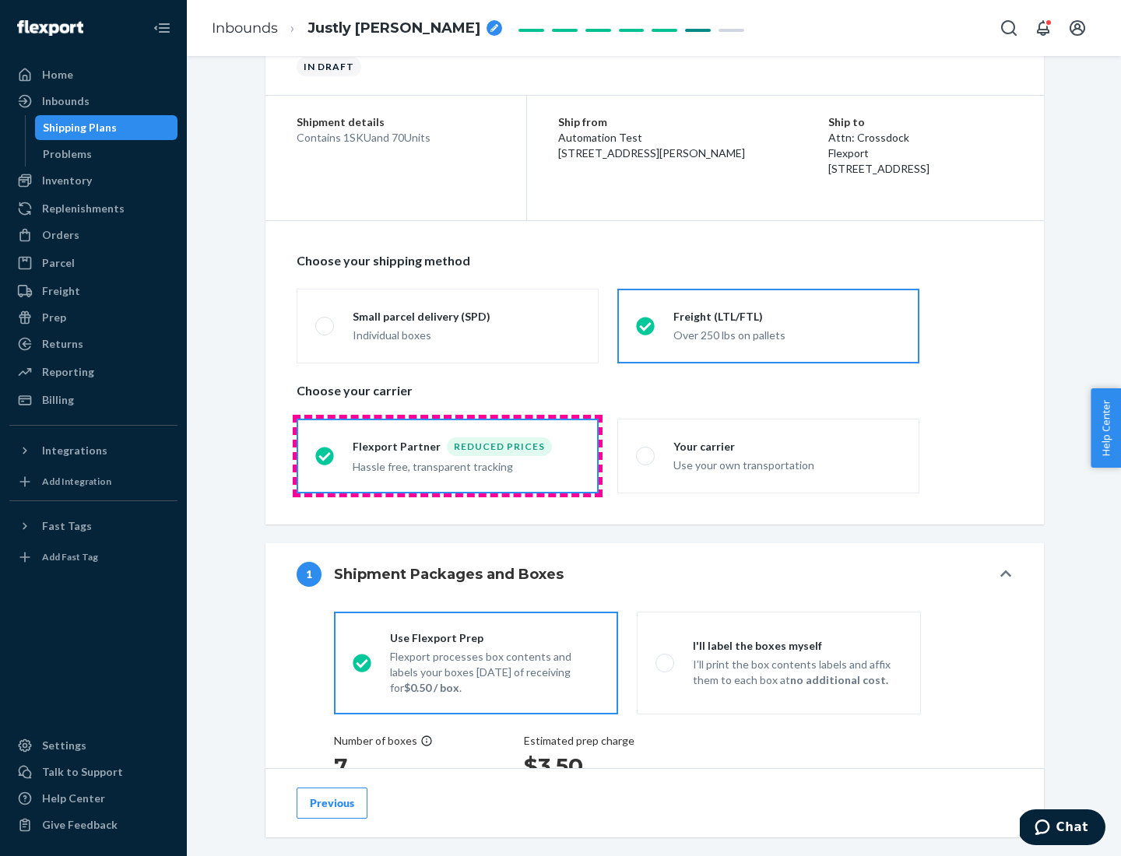
click at [447, 456] on div "Hassle free, transparent tracking" at bounding box center [466, 465] width 227 height 19
click at [325, 455] on input "Flexport Partner Reduced prices Hassle free, transparent tracking" at bounding box center [320, 456] width 10 height 10
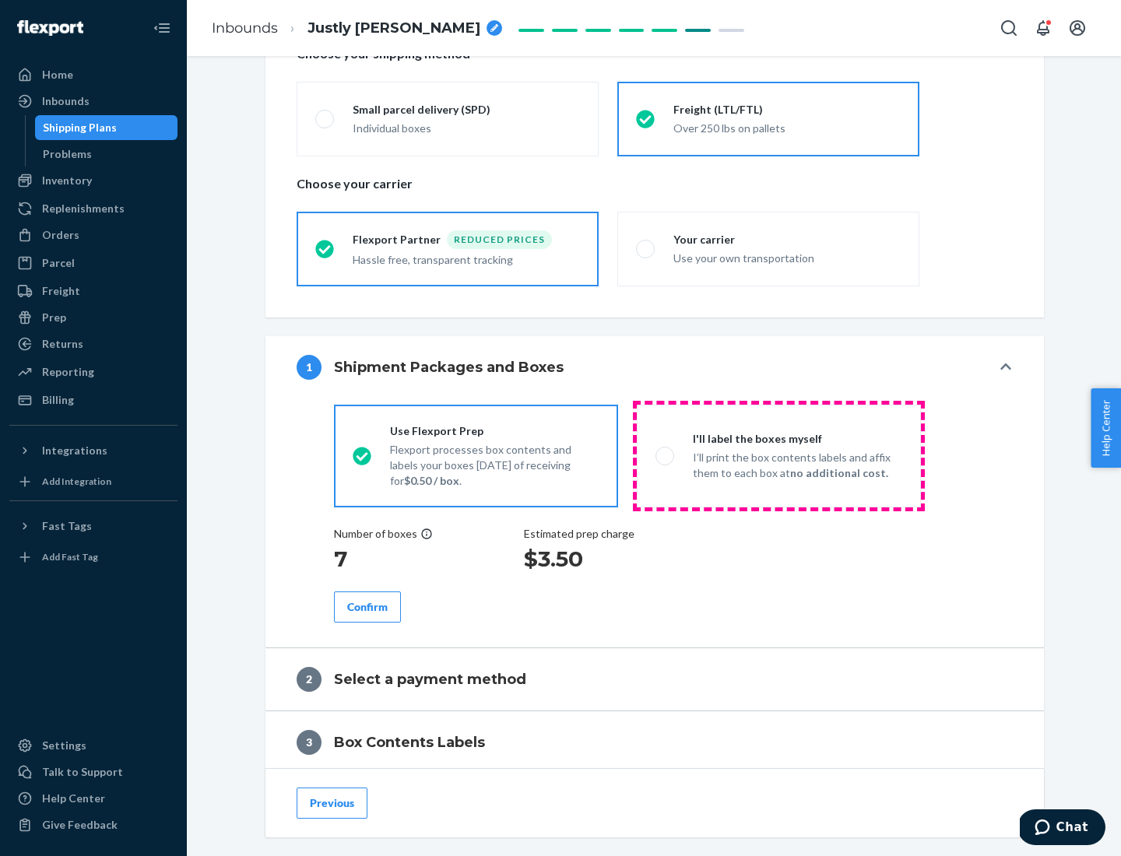
click at [778, 455] on p "I’ll print the box contents labels and affix them to each box at no additional …" at bounding box center [797, 465] width 209 height 31
click at [665, 455] on input "I'll label the boxes myself I’ll print the box contents labels and affix them t…" at bounding box center [660, 456] width 10 height 10
radio input "true"
radio input "false"
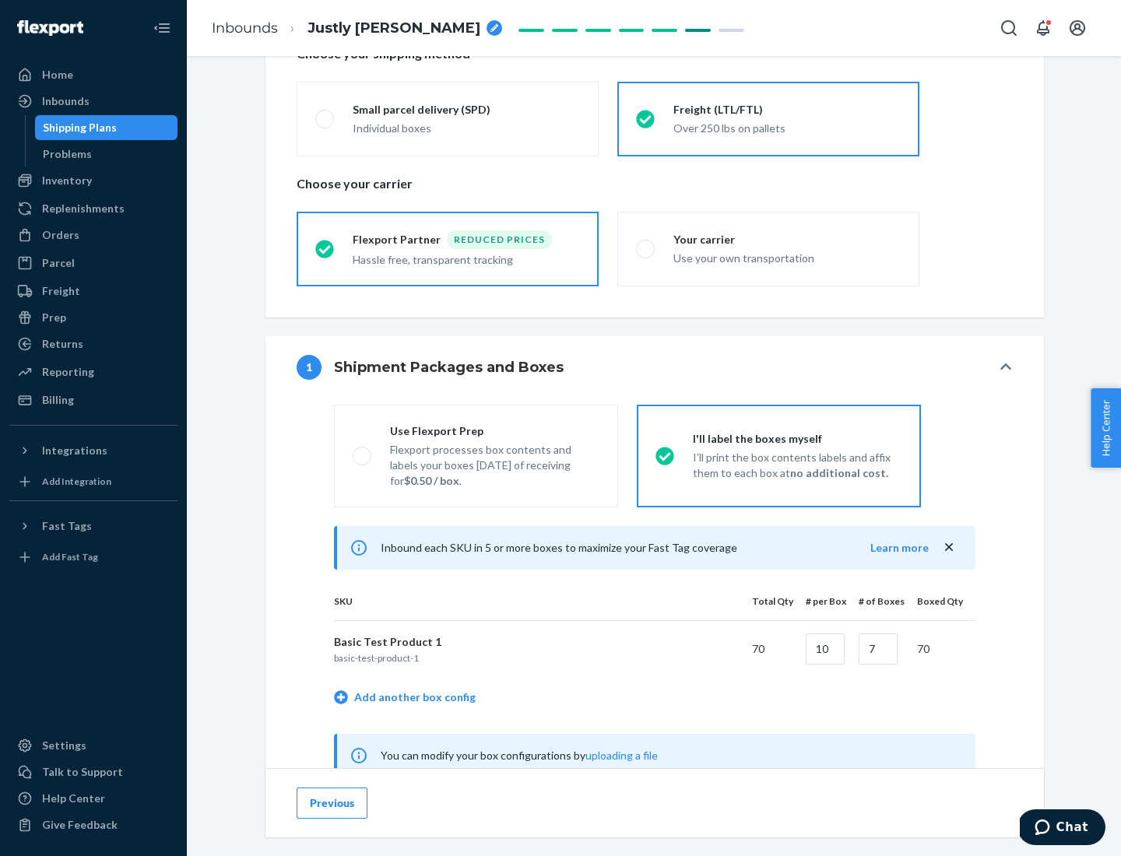
scroll to position [486, 0]
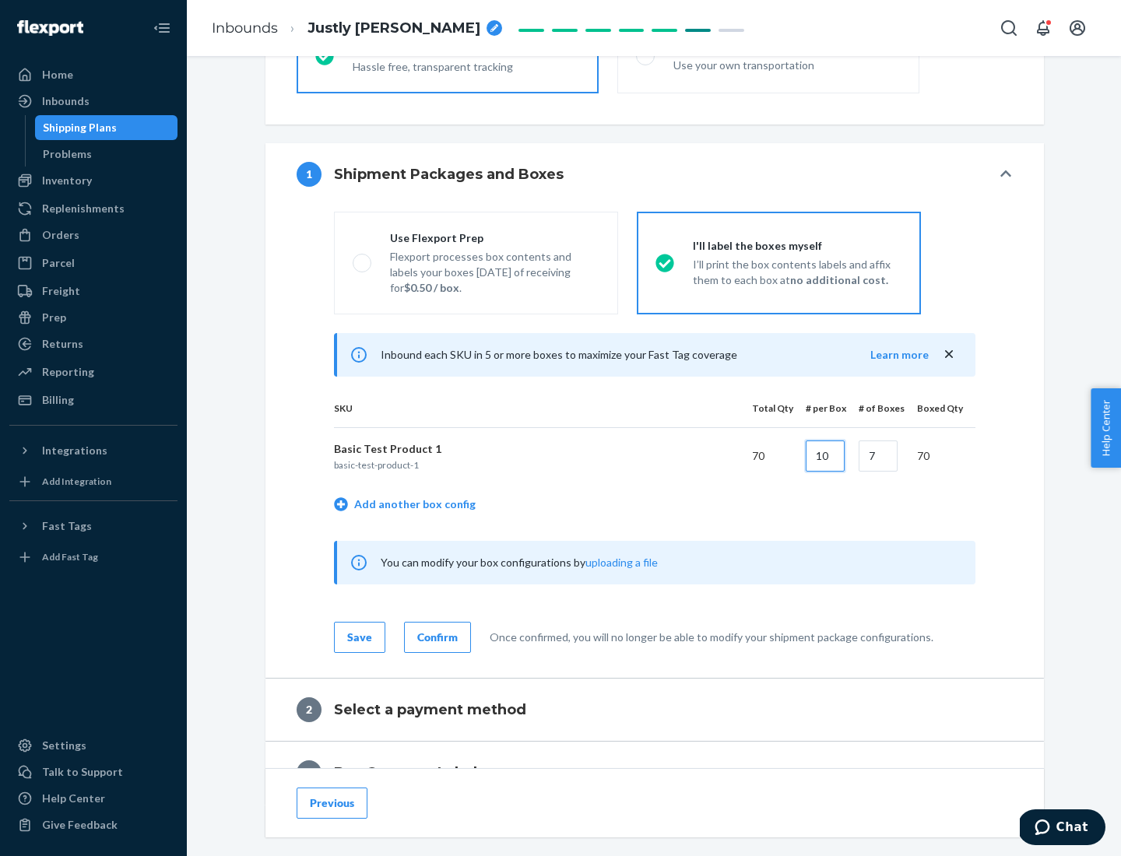
type input "10"
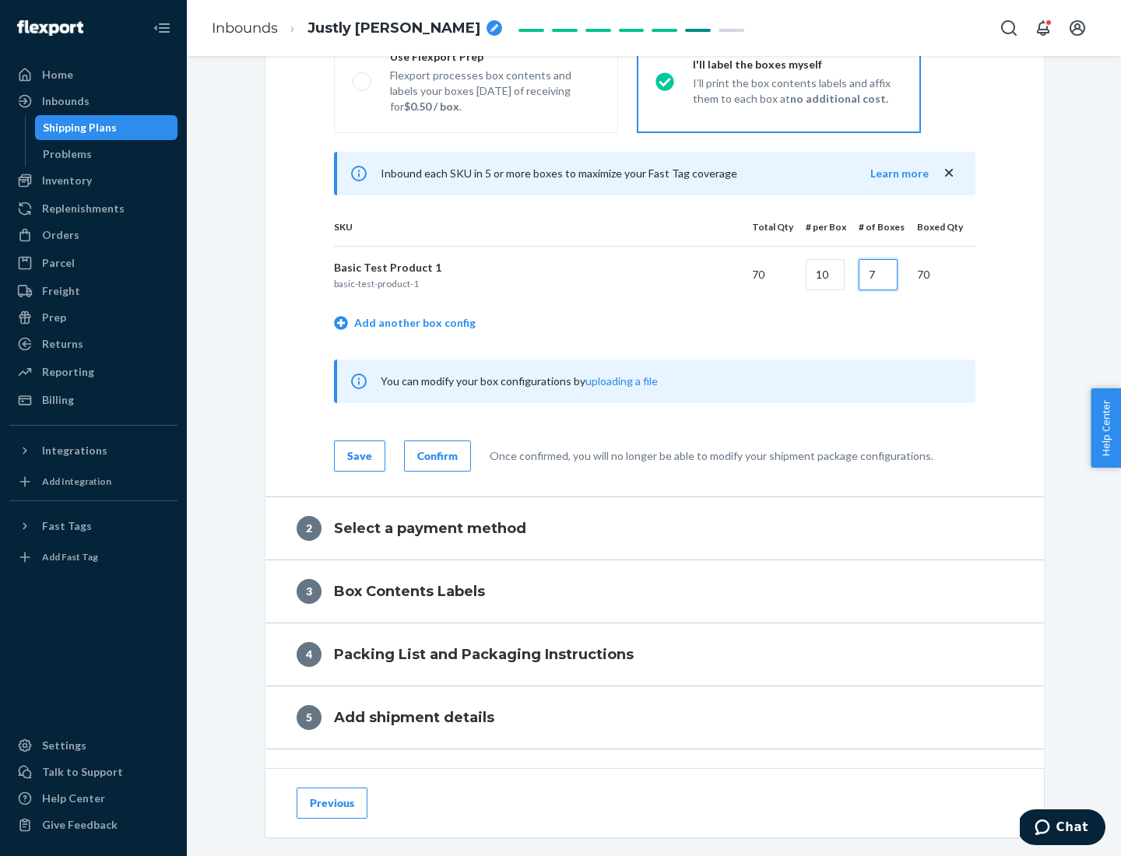
type input "7"
click at [435, 455] on div "Confirm" at bounding box center [437, 456] width 40 height 16
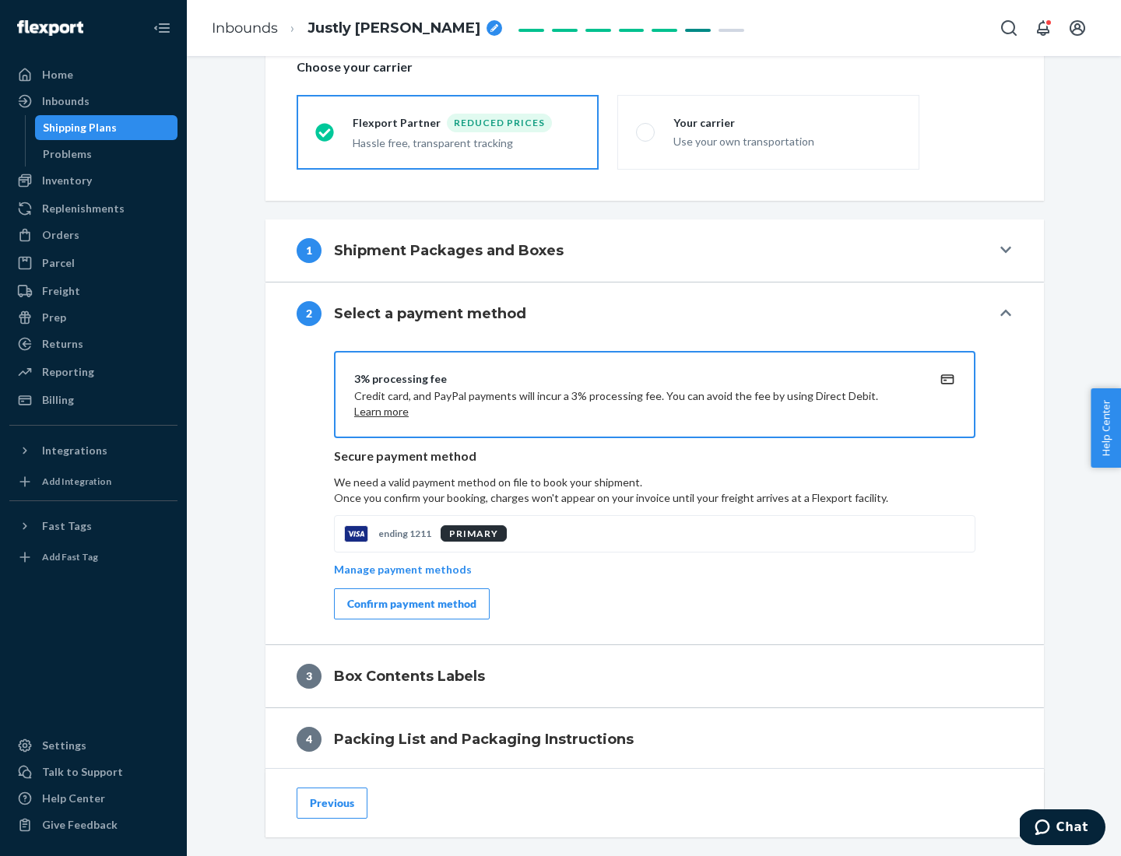
scroll to position [558, 0]
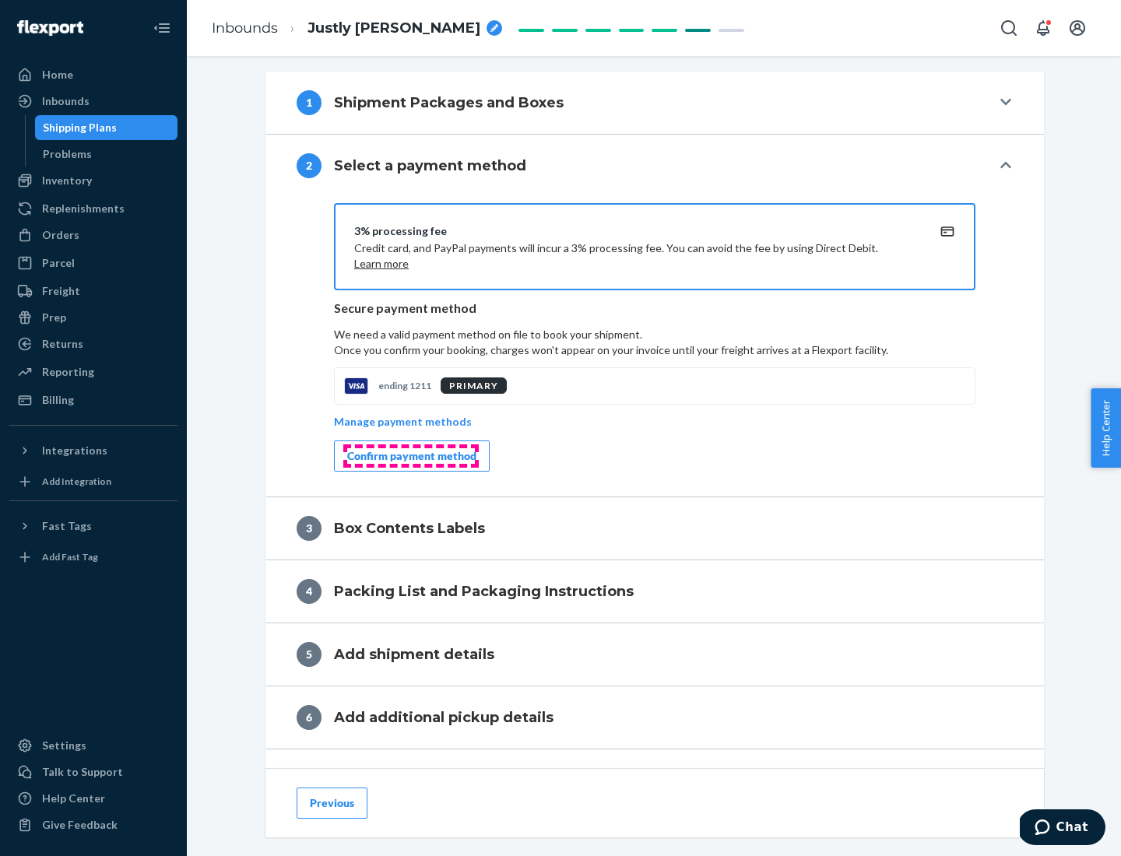
click at [410, 456] on div "Confirm payment method" at bounding box center [411, 456] width 129 height 16
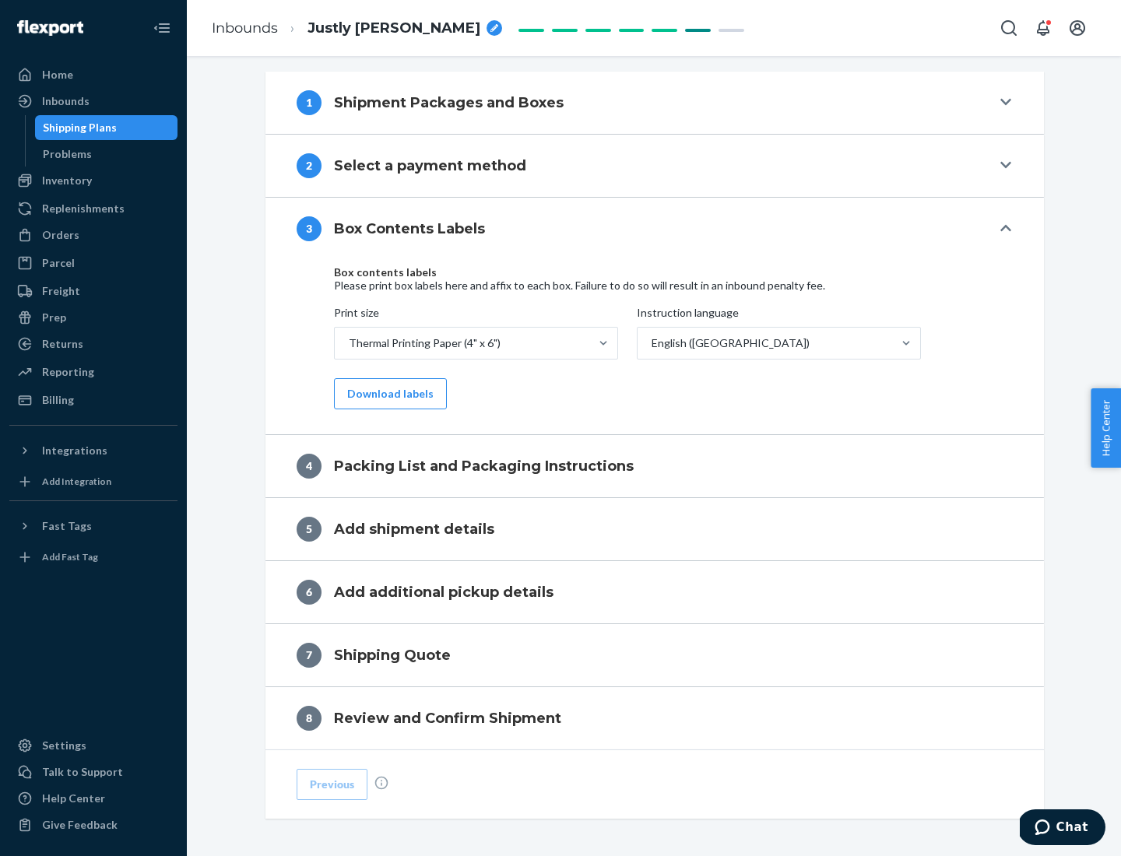
scroll to position [496, 0]
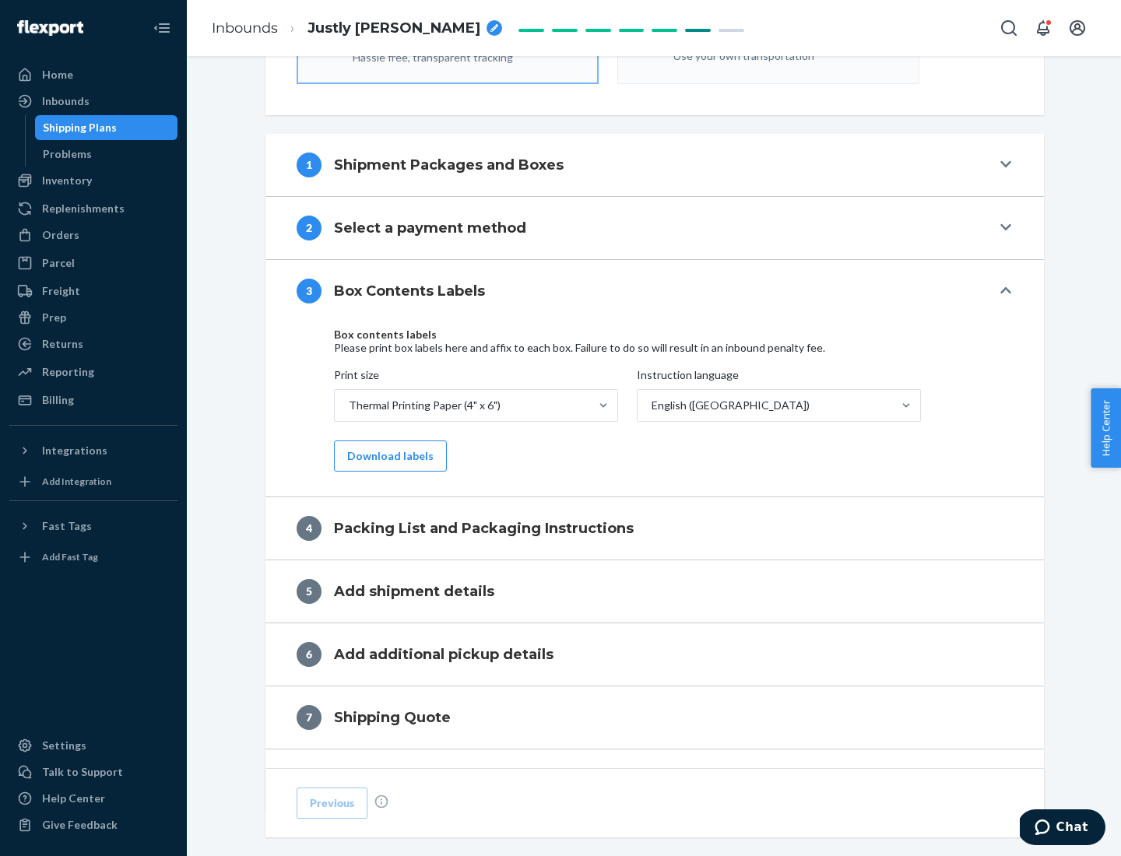
click at [387, 456] on button "Download labels" at bounding box center [390, 455] width 113 height 31
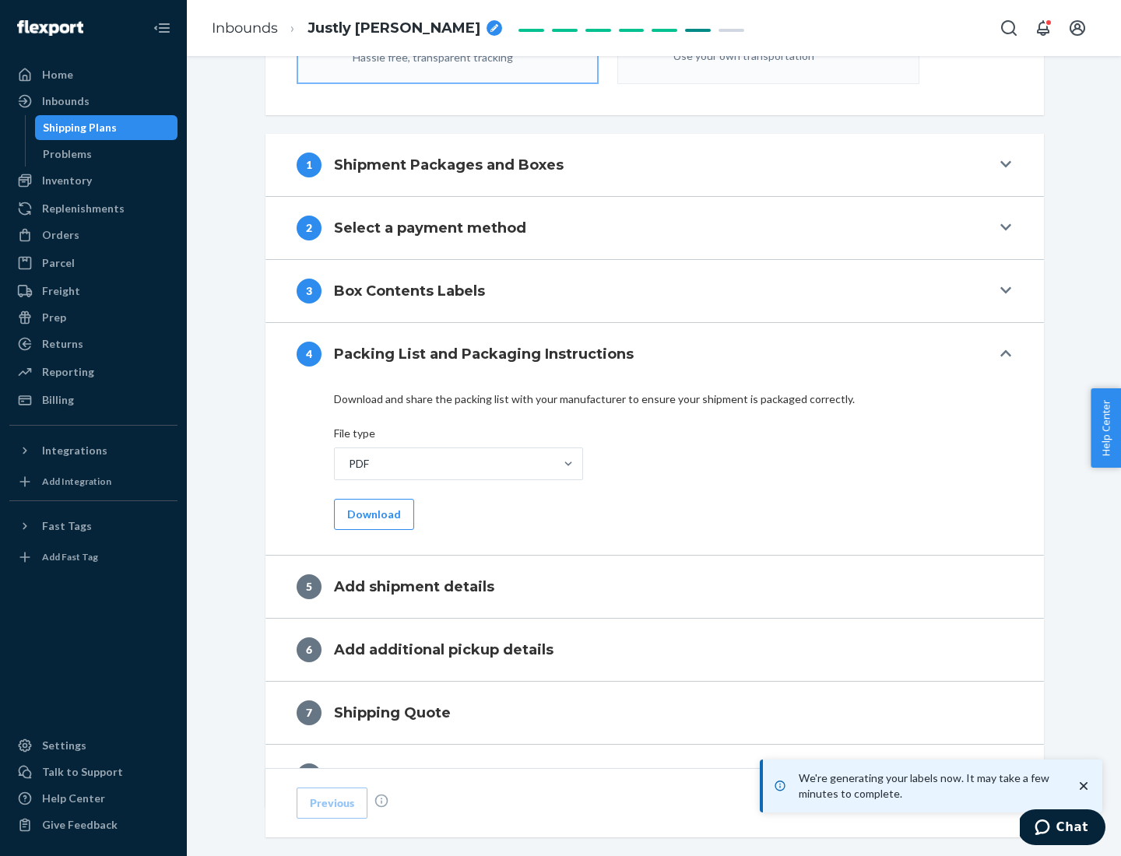
scroll to position [554, 0]
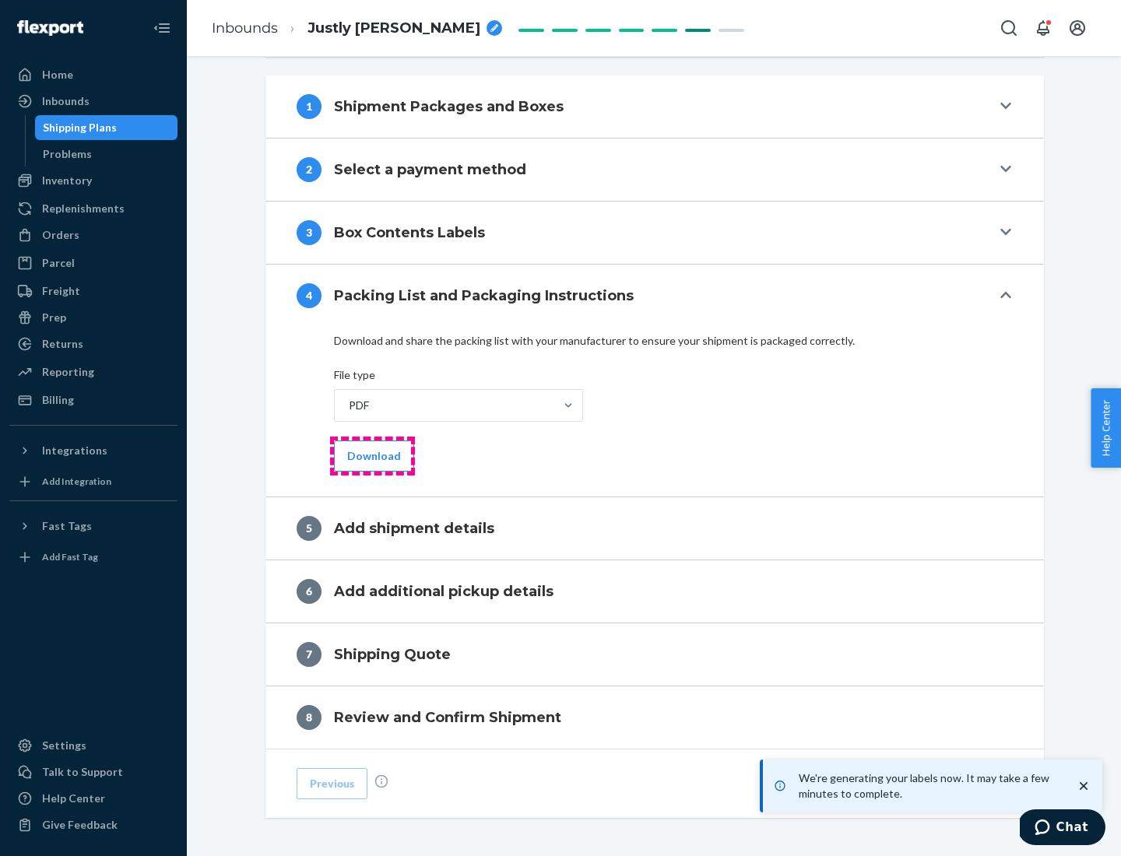
click at [372, 455] on button "Download" at bounding box center [374, 455] width 80 height 31
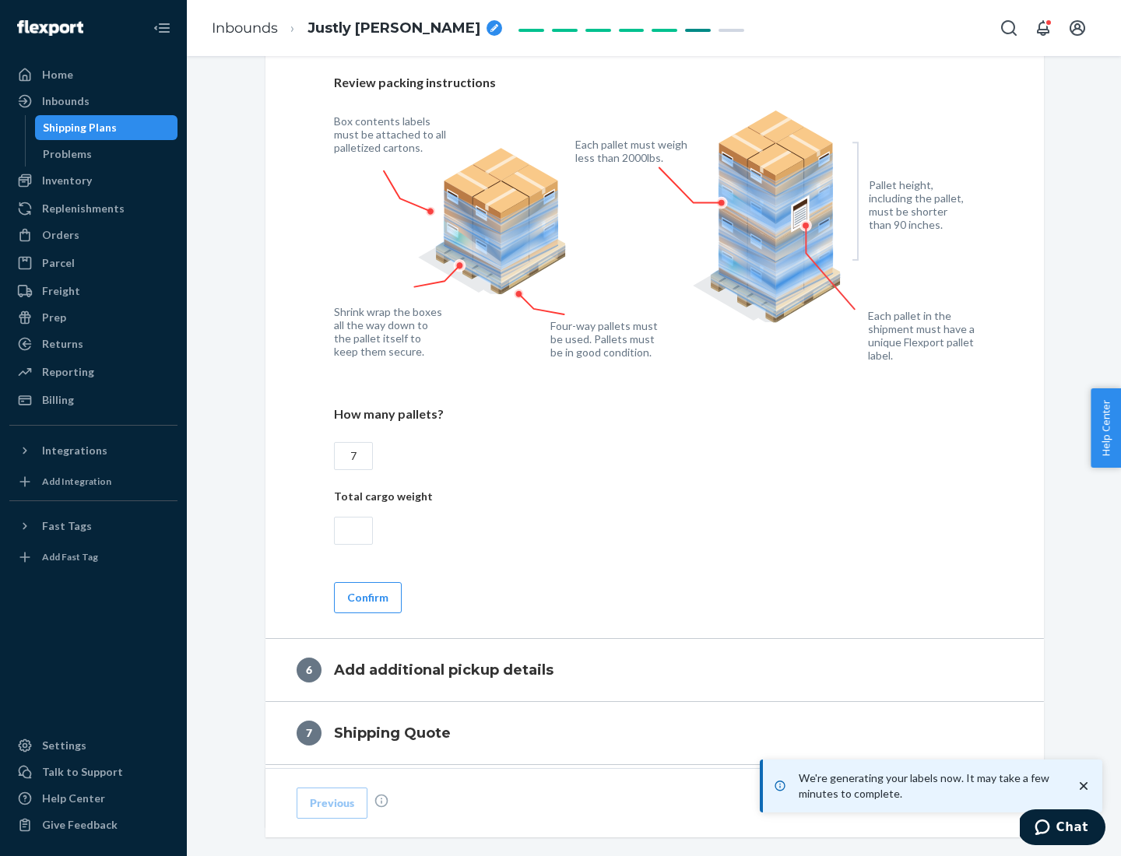
scroll to position [1073, 0]
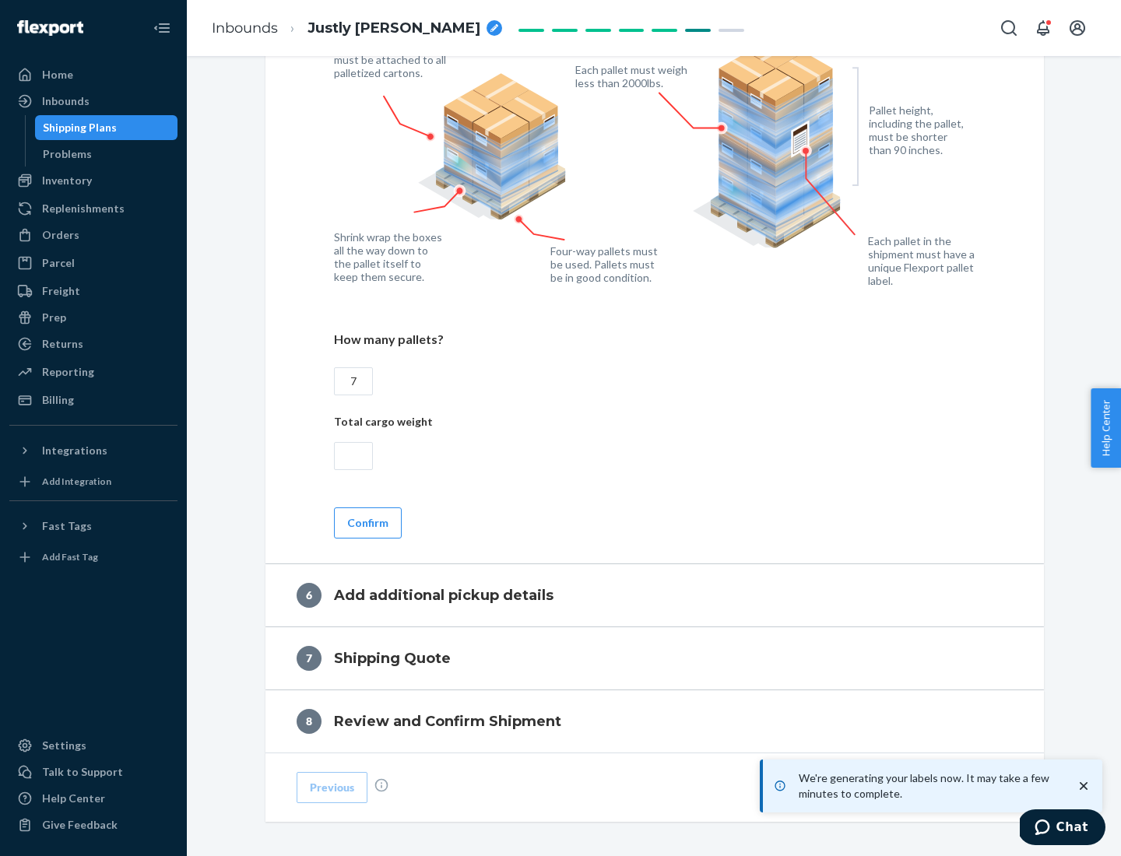
type input "7"
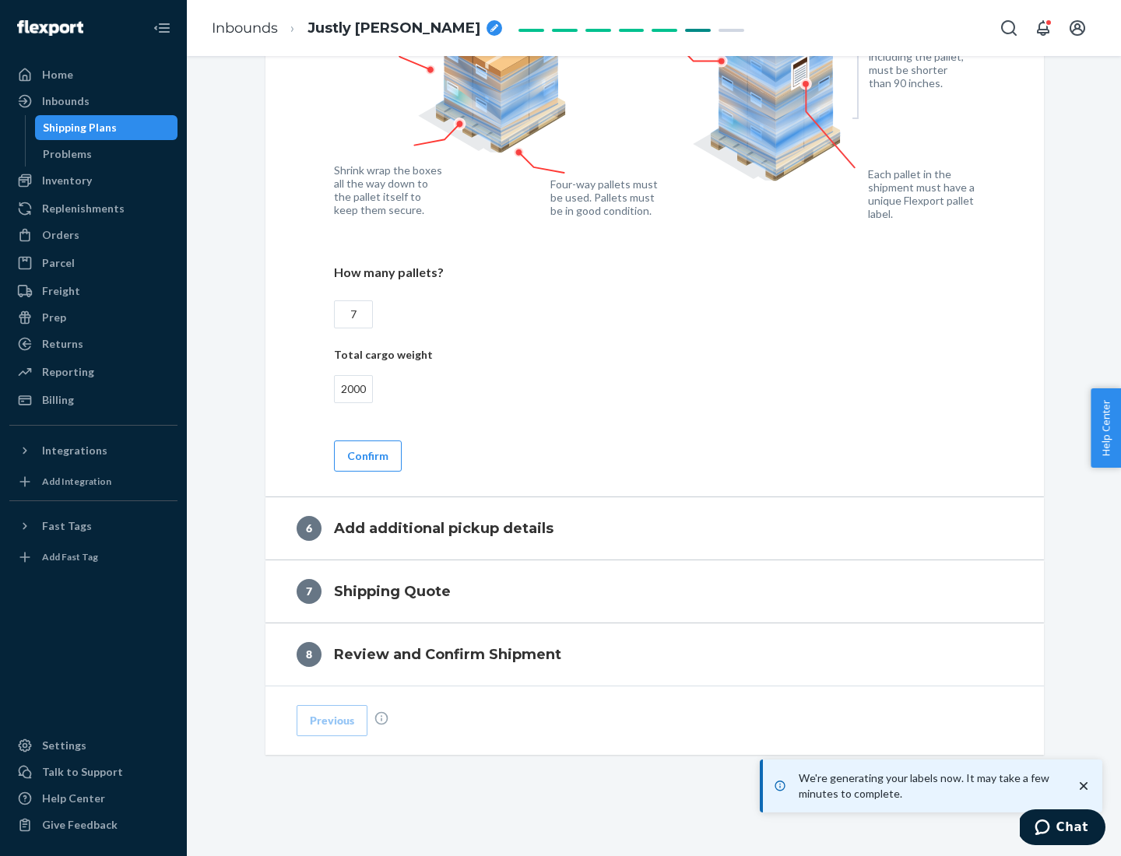
type input "2000"
click at [367, 455] on button "Confirm" at bounding box center [368, 455] width 68 height 31
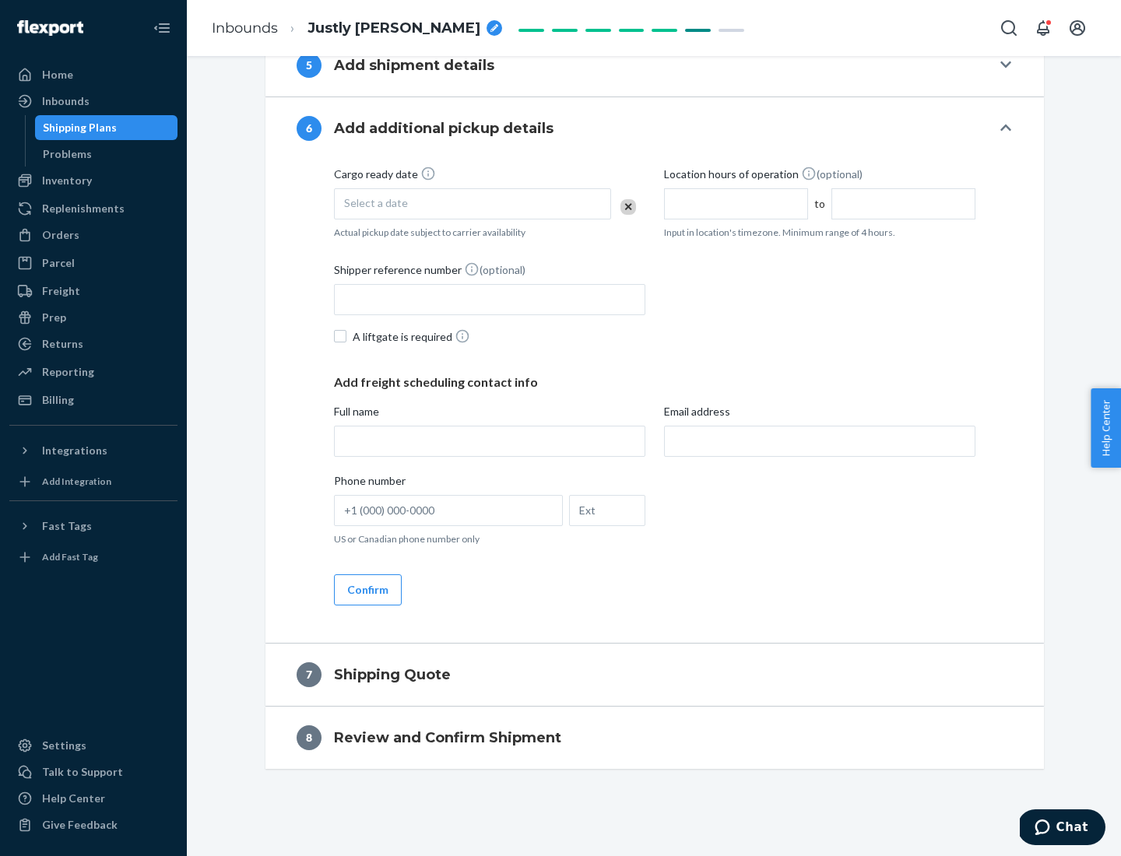
scroll to position [595, 0]
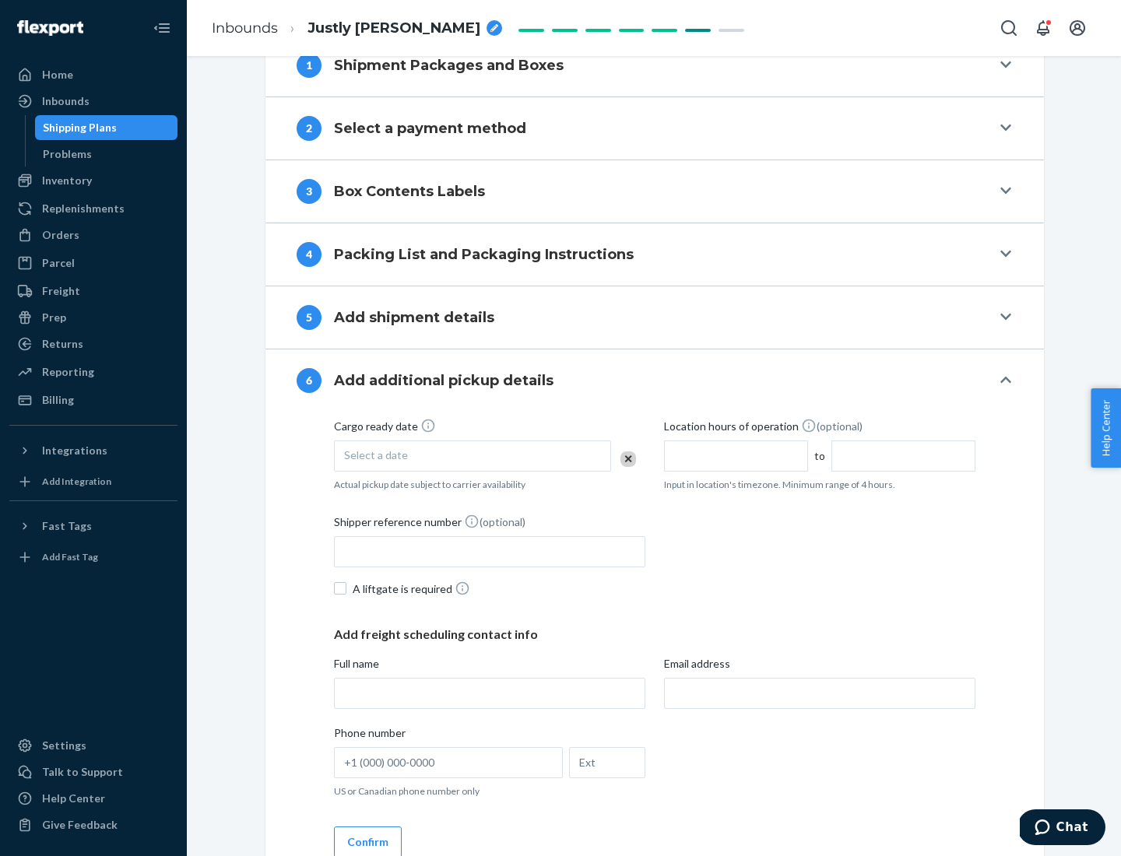
click at [472, 455] on div "Select a date" at bounding box center [472, 455] width 277 height 31
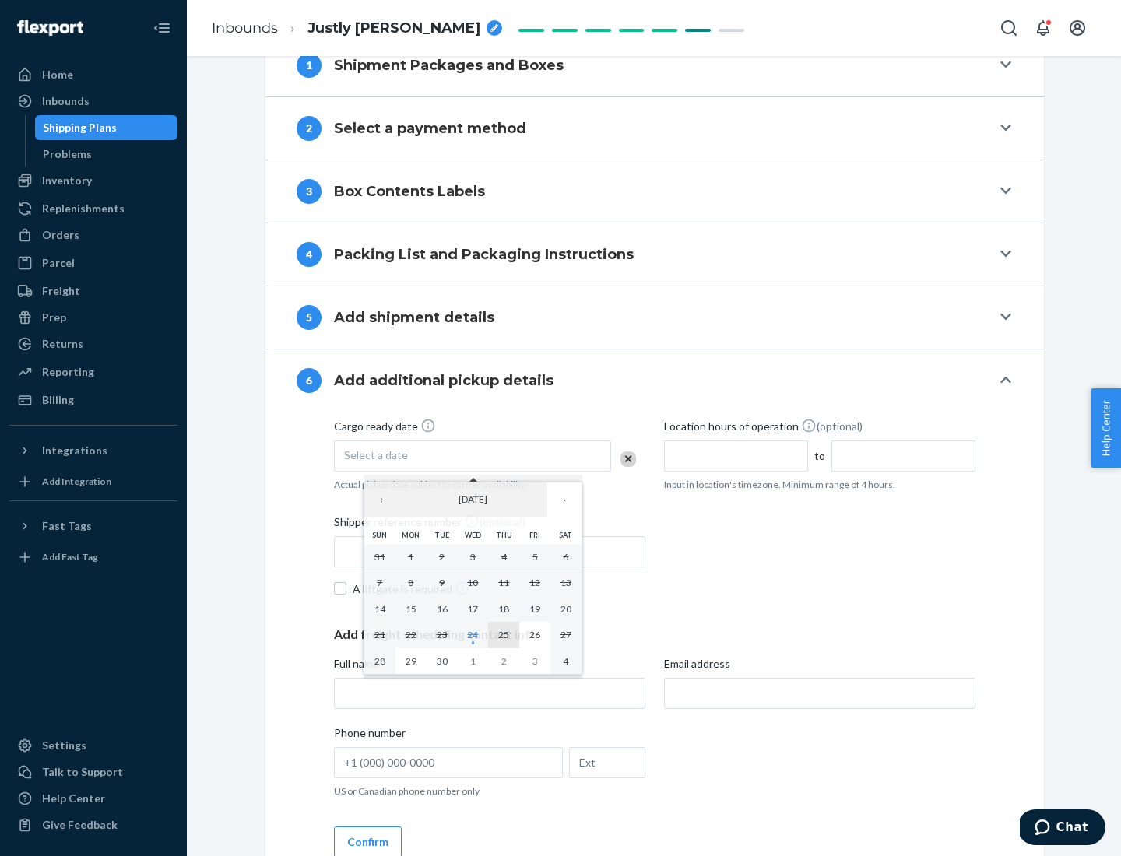
click at [503, 634] on abbr "25" at bounding box center [503, 635] width 11 height 12
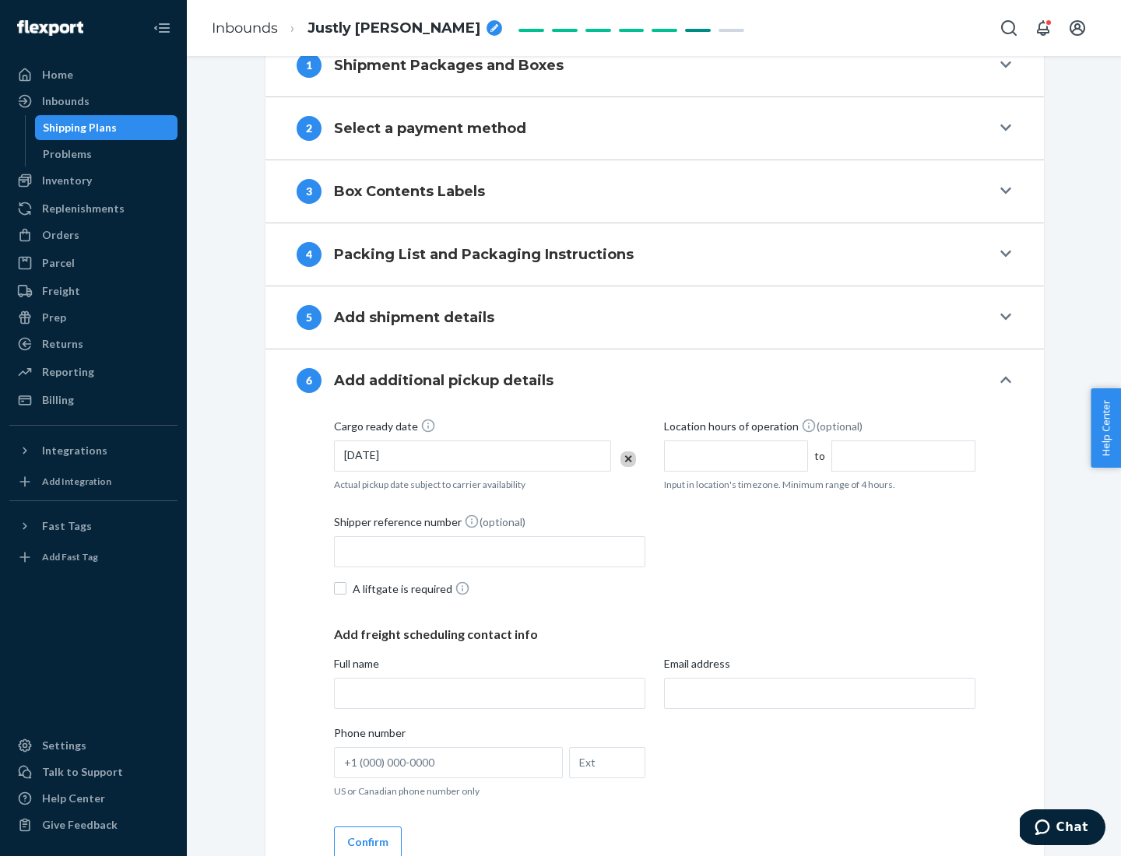
scroll to position [833, 0]
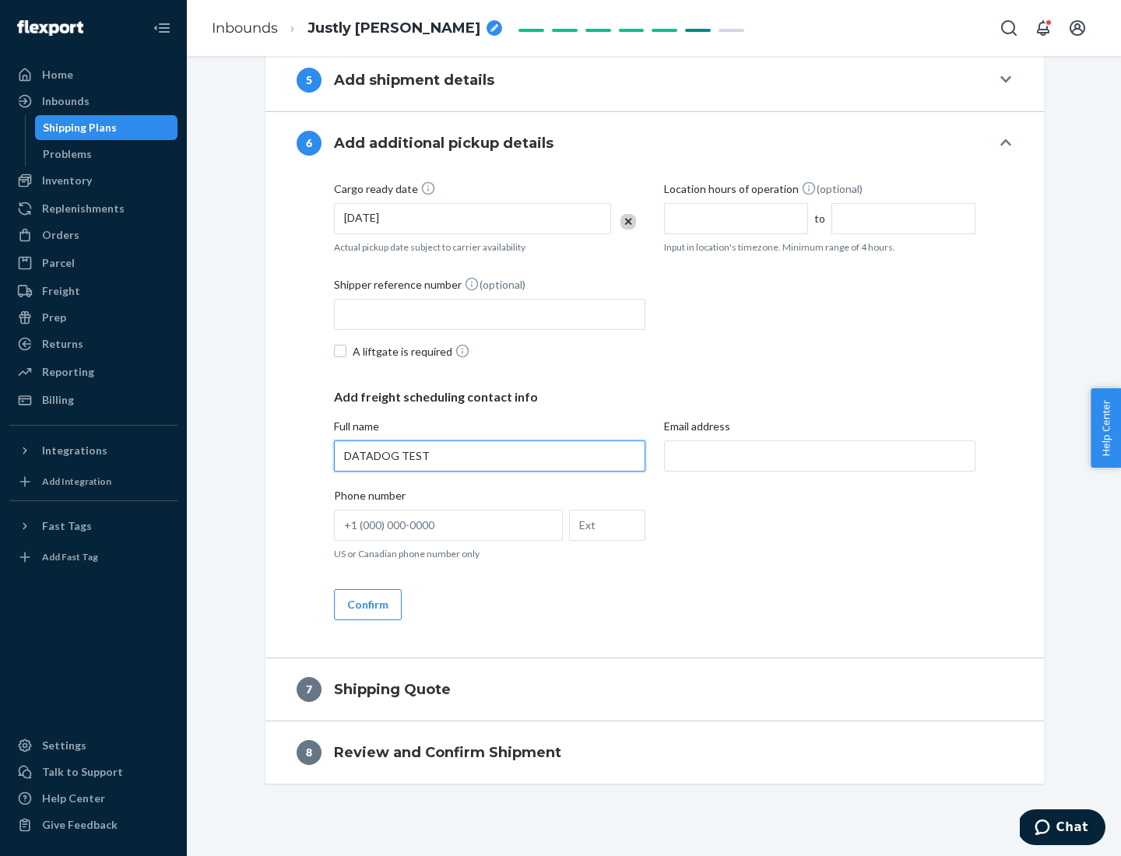
type input "DATADOG TEST"
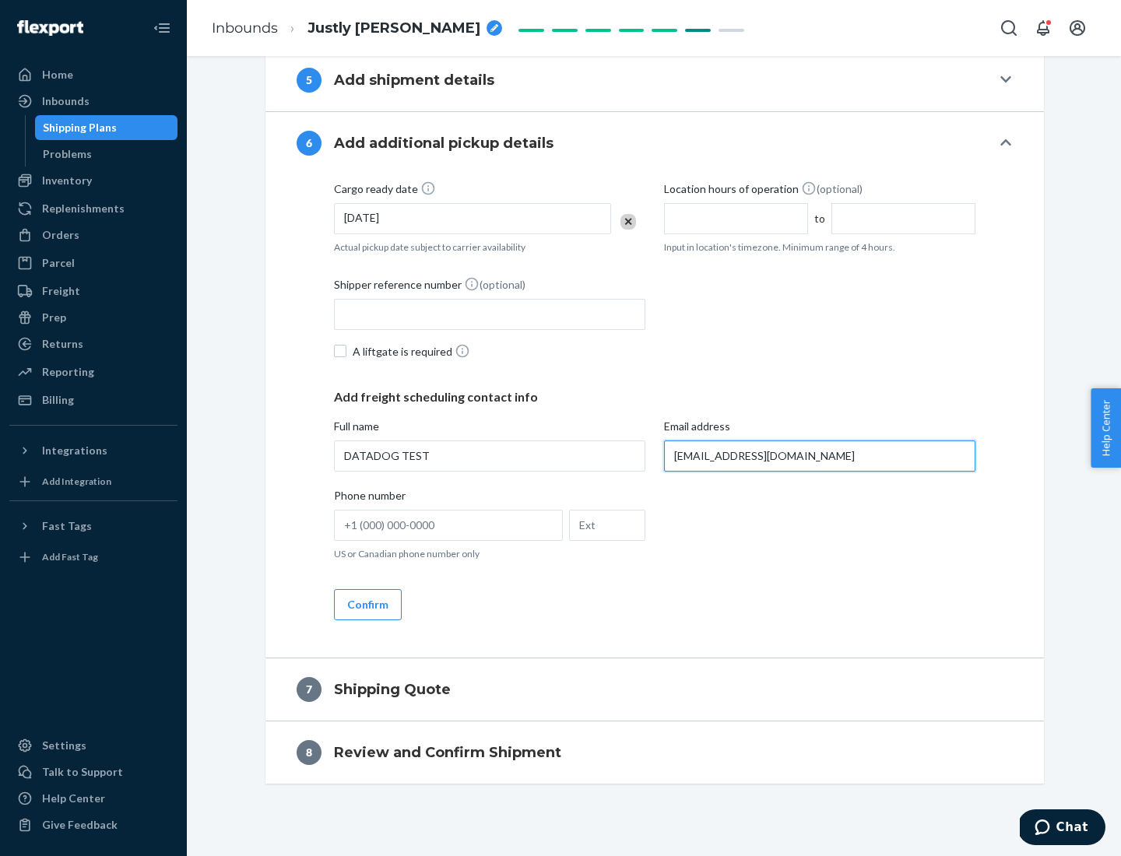
scroll to position [847, 0]
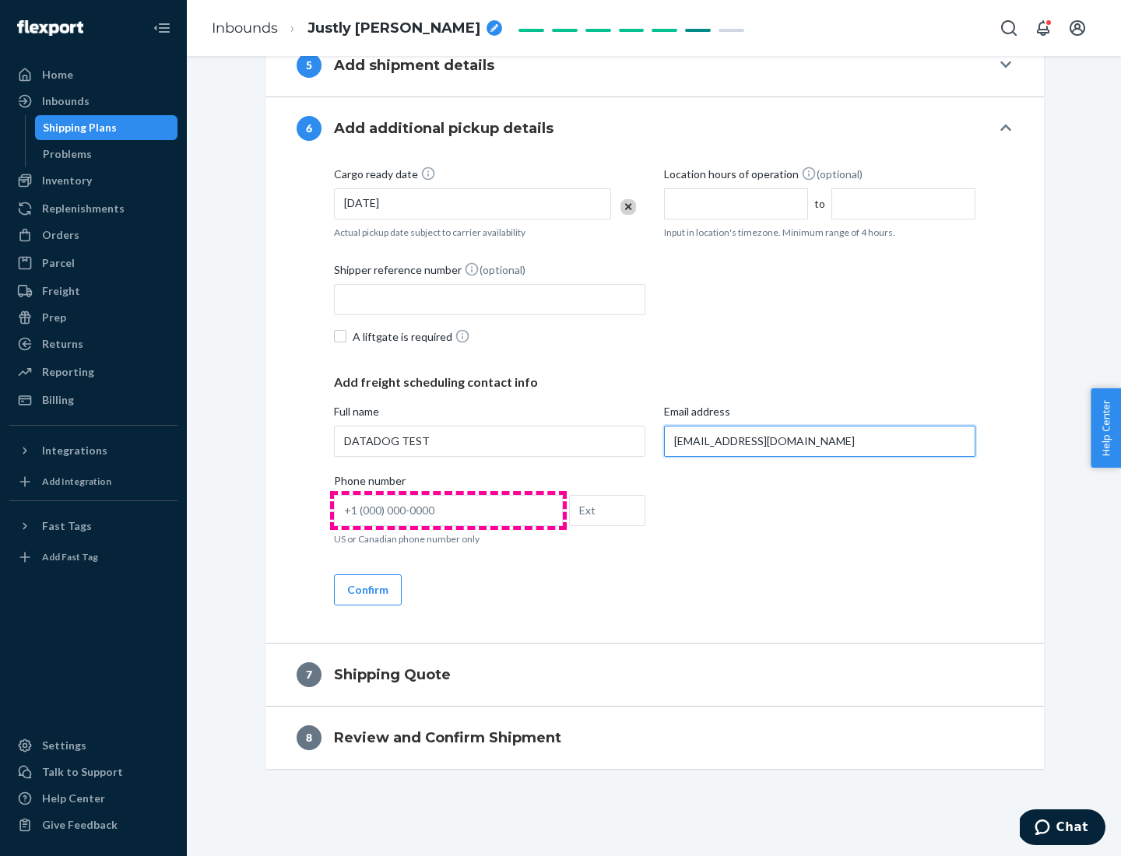
type input "[EMAIL_ADDRESS][DOMAIN_NAME]"
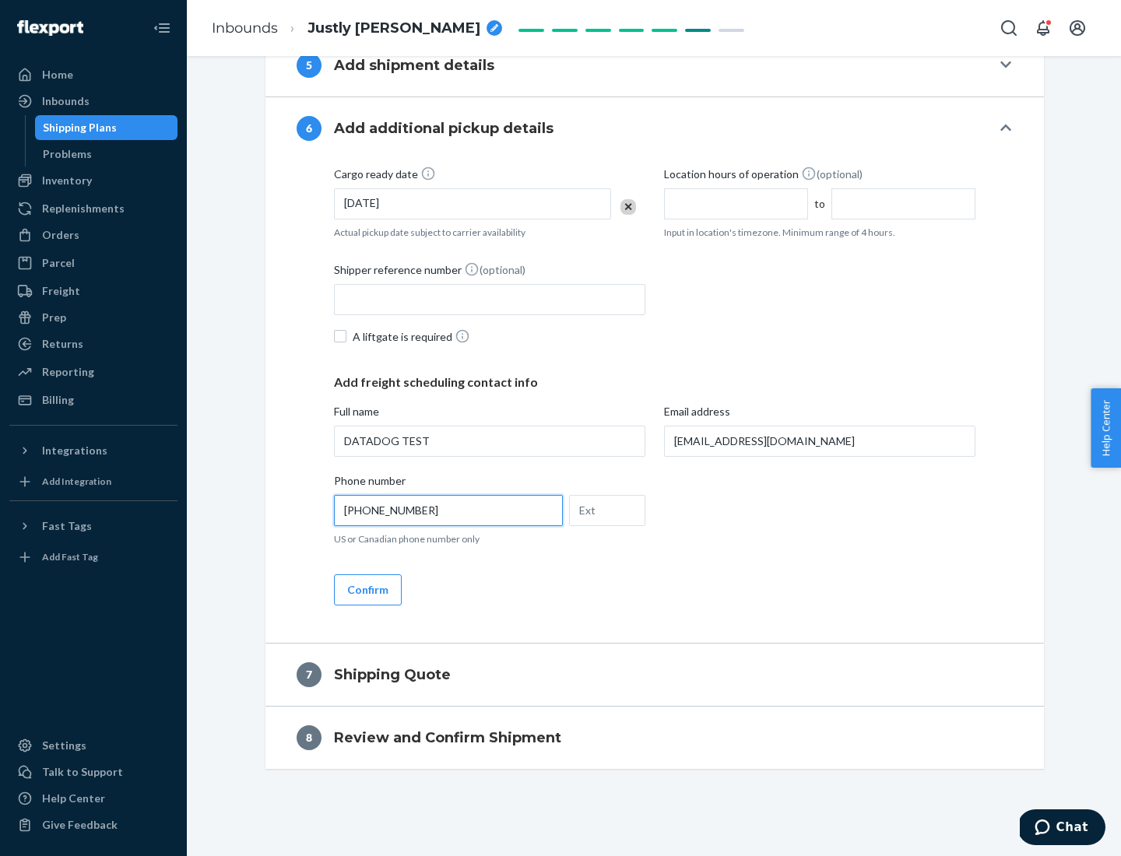
type input "[PHONE_NUMBER]"
click at [367, 589] on button "Confirm" at bounding box center [368, 589] width 68 height 31
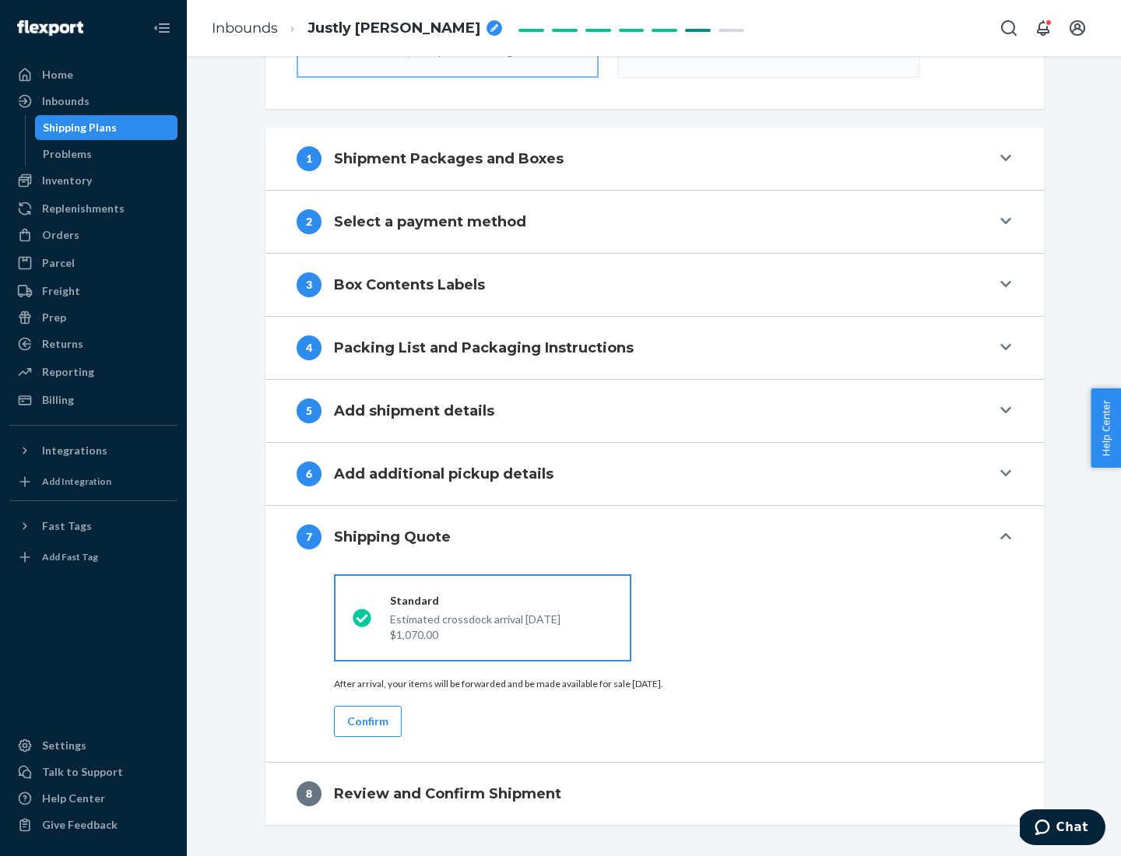
scroll to position [558, 0]
